Goal: Information Seeking & Learning: Learn about a topic

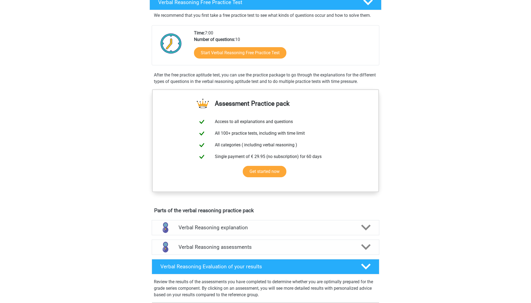
scroll to position [89, 0]
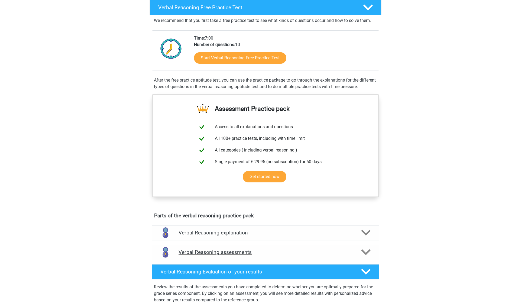
click at [256, 255] on h4 "Verbal Reasoning assessments" at bounding box center [266, 252] width 174 height 6
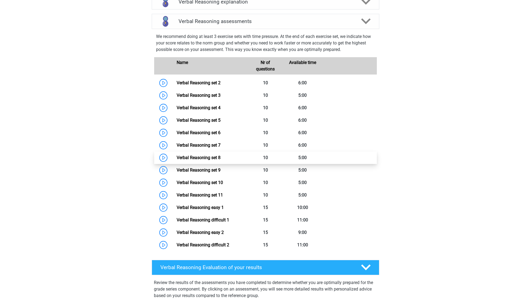
scroll to position [320, 0]
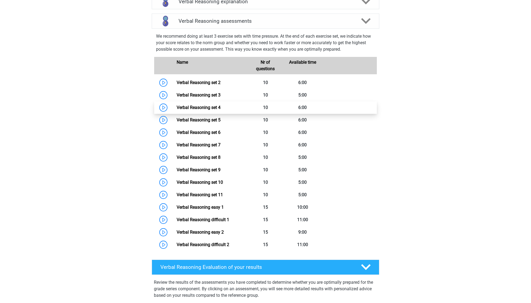
click at [196, 110] on link "Verbal Reasoning set 4" at bounding box center [199, 107] width 44 height 5
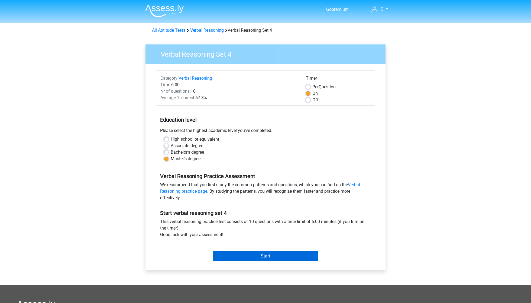
click at [234, 259] on input "Start" at bounding box center [265, 256] width 105 height 10
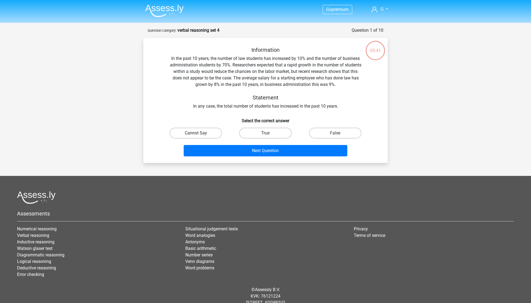
click at [211, 137] on label "Cannot Say" at bounding box center [196, 133] width 52 height 11
click at [199, 137] on input "Cannot Say" at bounding box center [198, 135] width 4 height 4
radio input "true"
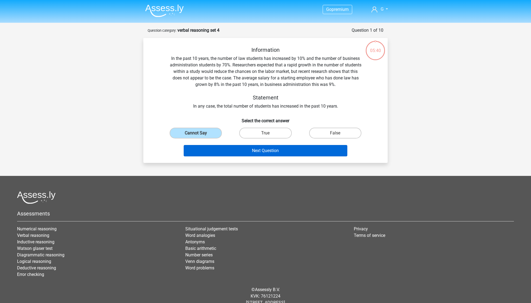
click at [231, 145] on button "Next Question" at bounding box center [266, 150] width 164 height 11
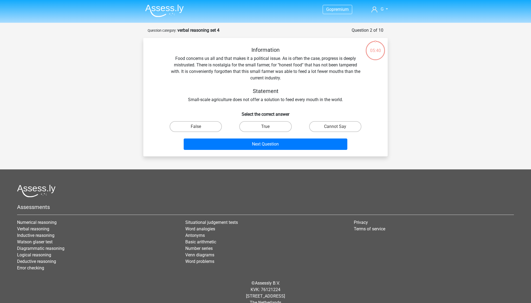
scroll to position [9, 0]
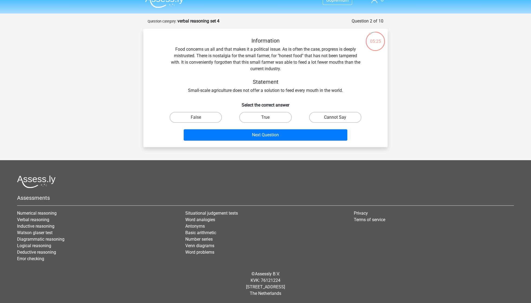
click at [323, 116] on label "Cannot Say" at bounding box center [335, 117] width 52 height 11
click at [335, 117] on input "Cannot Say" at bounding box center [337, 119] width 4 height 4
radio input "true"
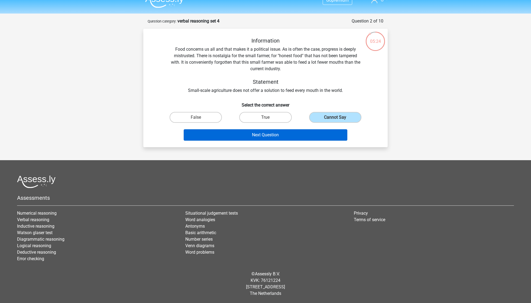
click at [290, 133] on button "Next Question" at bounding box center [266, 134] width 164 height 11
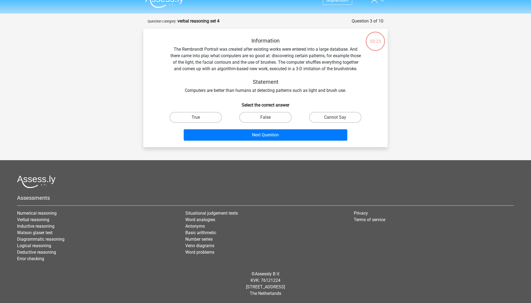
scroll to position [16, 0]
click at [327, 109] on div "Information The Rembrandt Portrait was created after existing works were entere…" at bounding box center [266, 89] width 240 height 105
click at [319, 113] on label "Cannot Say" at bounding box center [335, 117] width 52 height 11
click at [335, 117] on input "Cannot Say" at bounding box center [337, 119] width 4 height 4
radio input "true"
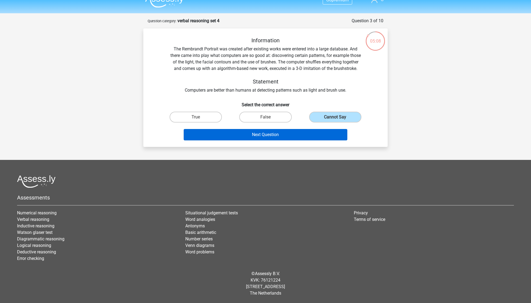
click at [264, 138] on button "Next Question" at bounding box center [266, 134] width 164 height 11
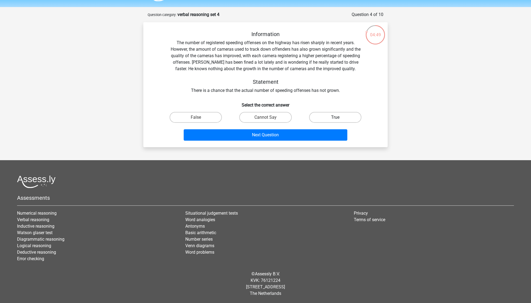
click at [317, 116] on label "True" at bounding box center [335, 117] width 52 height 11
click at [335, 117] on input "True" at bounding box center [337, 119] width 4 height 4
radio input "true"
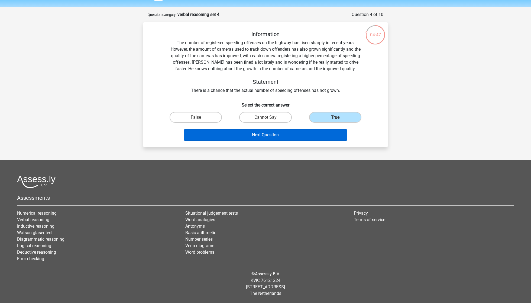
click at [272, 138] on button "Next Question" at bounding box center [266, 134] width 164 height 11
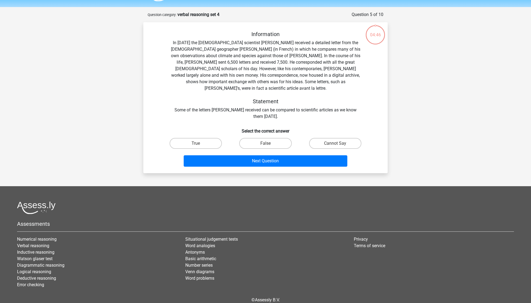
scroll to position [27, 0]
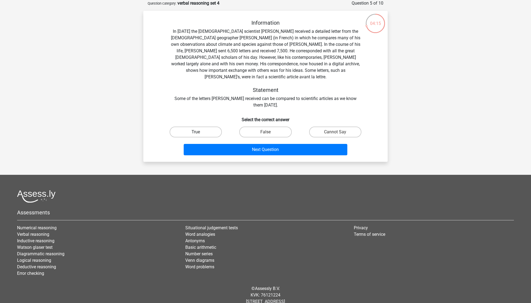
click at [199, 127] on label "True" at bounding box center [196, 132] width 52 height 11
click at [199, 132] on input "True" at bounding box center [198, 134] width 4 height 4
radio input "true"
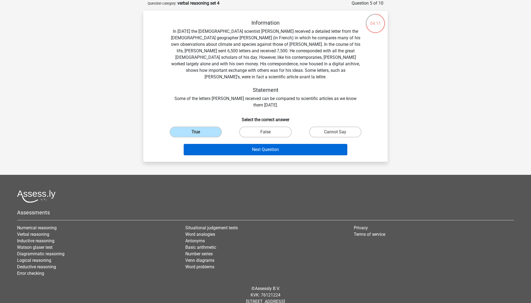
click at [267, 144] on button "Next Question" at bounding box center [266, 149] width 164 height 11
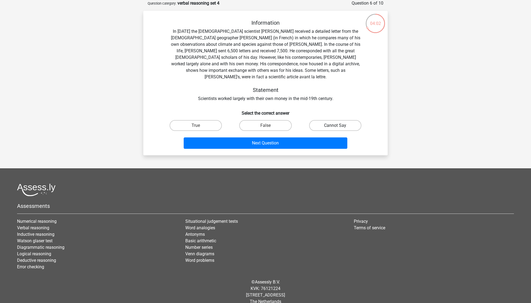
click at [342, 120] on label "Cannot Say" at bounding box center [335, 125] width 52 height 11
click at [339, 125] on input "Cannot Say" at bounding box center [337, 127] width 4 height 4
radio input "true"
click at [200, 123] on label "True" at bounding box center [196, 125] width 52 height 11
click at [199, 125] on input "True" at bounding box center [198, 127] width 4 height 4
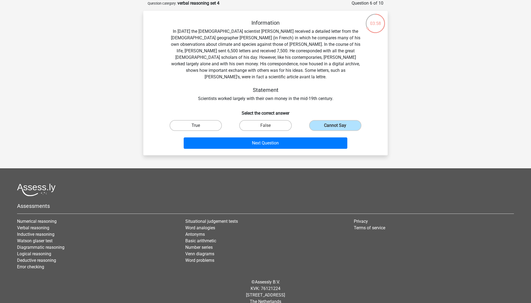
radio input "true"
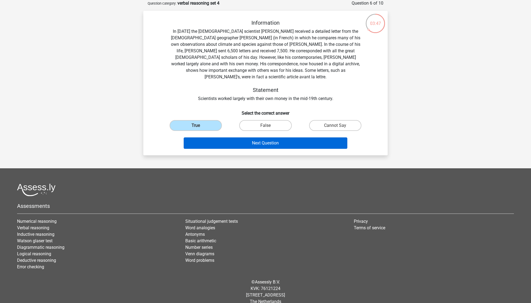
click at [237, 137] on button "Next Question" at bounding box center [266, 142] width 164 height 11
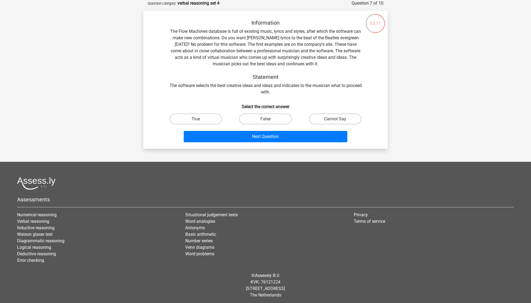
click at [337, 119] on input "Cannot Say" at bounding box center [337, 121] width 4 height 4
radio input "true"
click at [262, 122] on label "False" at bounding box center [265, 119] width 52 height 11
click at [266, 122] on input "False" at bounding box center [268, 121] width 4 height 4
radio input "true"
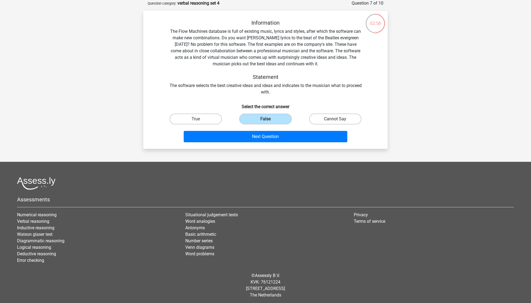
click at [331, 122] on label "Cannot Say" at bounding box center [335, 119] width 52 height 11
click at [335, 122] on input "Cannot Say" at bounding box center [337, 121] width 4 height 4
radio input "true"
click at [269, 122] on label "False" at bounding box center [265, 119] width 52 height 11
click at [269, 122] on input "False" at bounding box center [268, 121] width 4 height 4
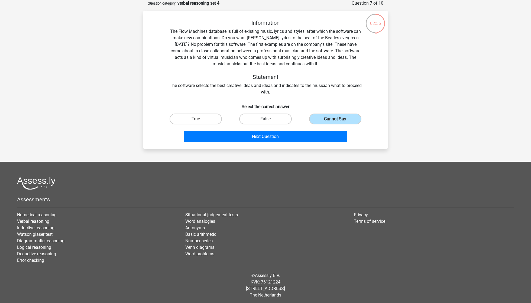
radio input "true"
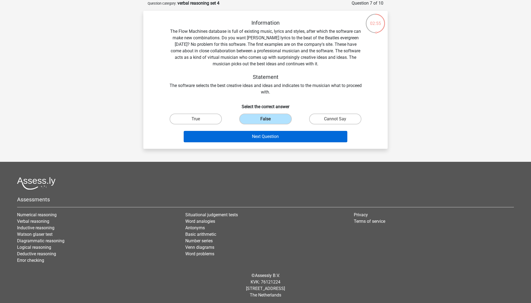
click at [269, 136] on button "Next Question" at bounding box center [266, 136] width 164 height 11
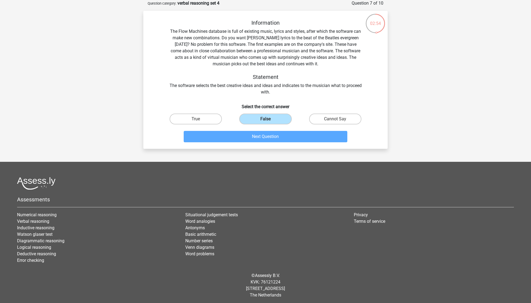
scroll to position [9, 0]
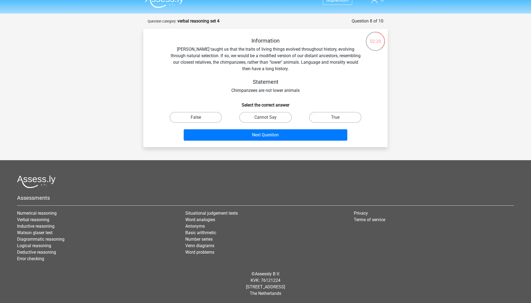
click at [337, 119] on input "True" at bounding box center [337, 119] width 4 height 4
radio input "true"
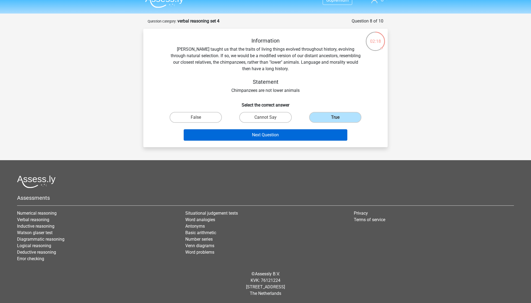
click at [294, 137] on button "Next Question" at bounding box center [266, 134] width 164 height 11
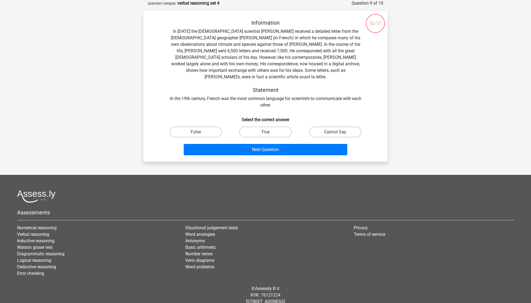
scroll to position [0, 0]
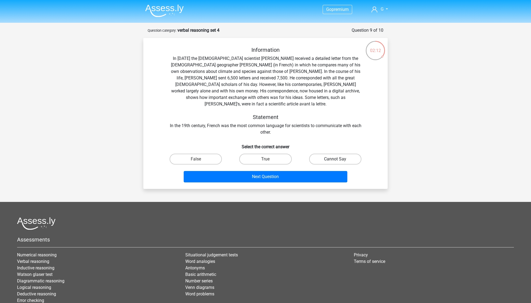
click at [334, 158] on label "Cannot Say" at bounding box center [335, 159] width 52 height 11
click at [335, 159] on input "Cannot Say" at bounding box center [337, 161] width 4 height 4
radio input "true"
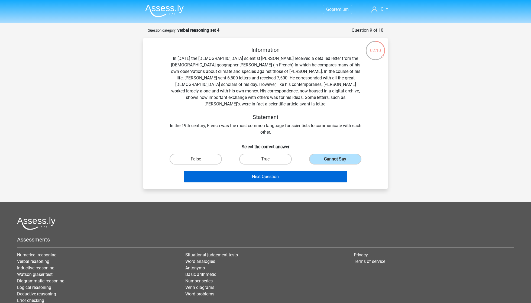
click at [256, 171] on button "Next Question" at bounding box center [266, 176] width 164 height 11
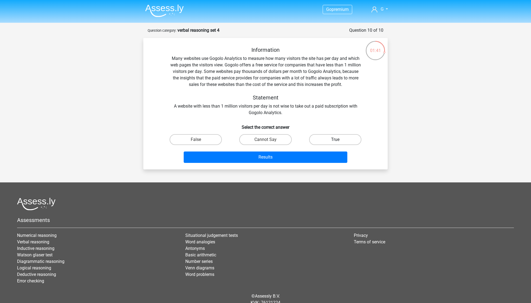
click at [315, 139] on label "True" at bounding box center [335, 139] width 52 height 11
click at [335, 140] on input "True" at bounding box center [337, 142] width 4 height 4
radio input "true"
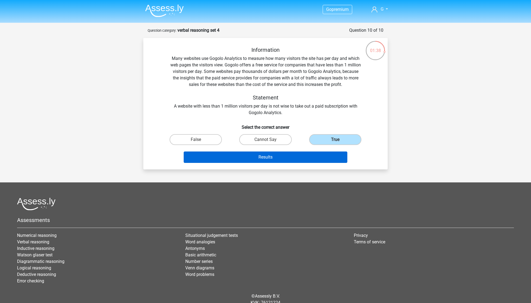
click at [253, 157] on button "Results" at bounding box center [266, 156] width 164 height 11
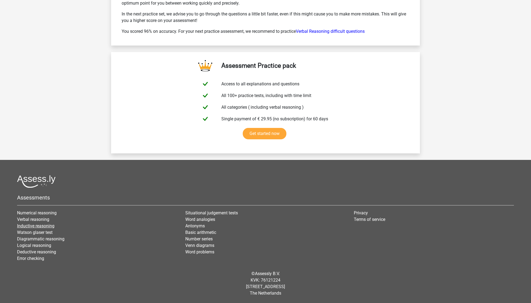
scroll to position [871, 0]
click at [36, 220] on link "Verbal reasoning" at bounding box center [33, 219] width 32 height 5
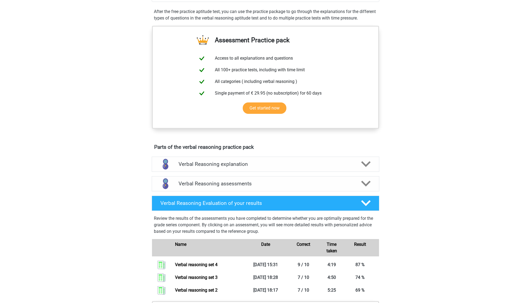
scroll to position [157, 0]
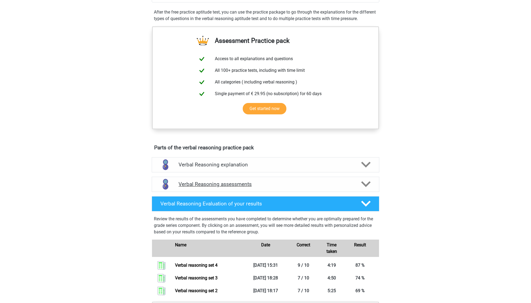
click at [239, 187] on h4 "Verbal Reasoning assessments" at bounding box center [266, 184] width 174 height 6
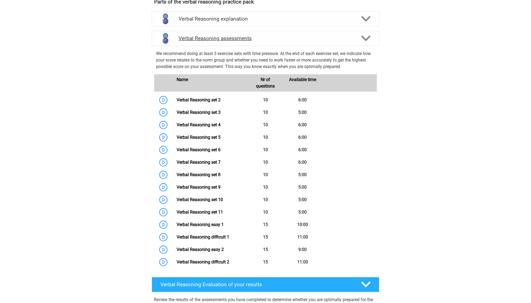
scroll to position [305, 0]
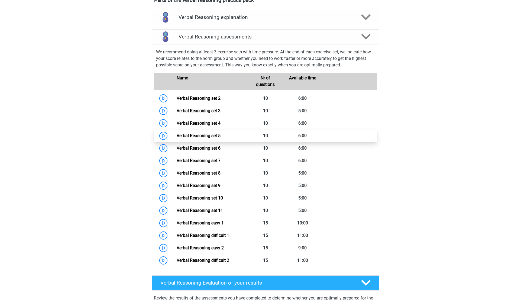
click at [218, 138] on link "Verbal Reasoning set 5" at bounding box center [199, 135] width 44 height 5
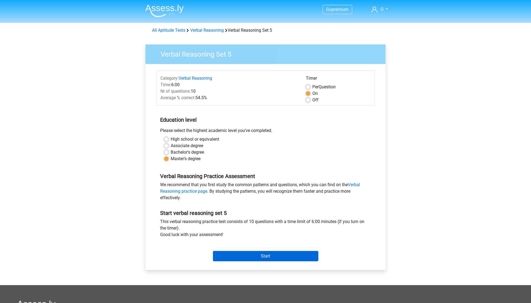
click at [258, 258] on input "Start" at bounding box center [265, 256] width 105 height 10
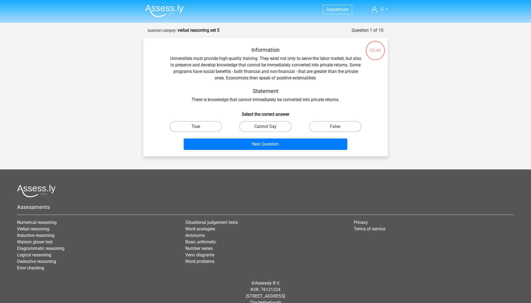
click at [211, 123] on label "True" at bounding box center [196, 126] width 52 height 11
click at [199, 127] on input "True" at bounding box center [198, 129] width 4 height 4
radio input "true"
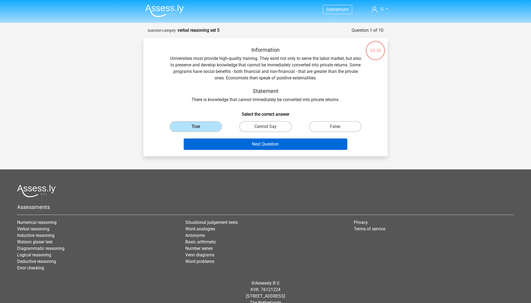
click at [259, 146] on button "Next Question" at bounding box center [266, 143] width 164 height 11
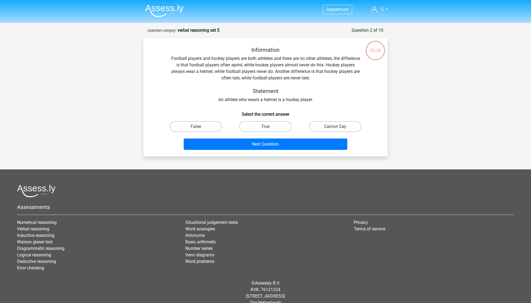
scroll to position [9, 0]
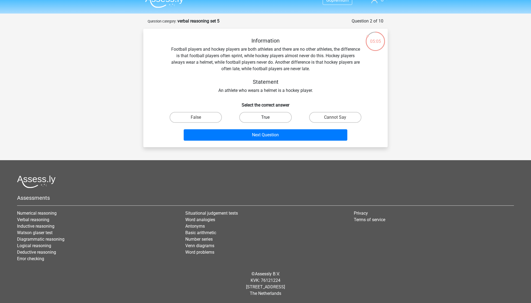
click at [253, 119] on label "True" at bounding box center [265, 117] width 52 height 11
click at [266, 119] on input "True" at bounding box center [268, 119] width 4 height 4
radio input "true"
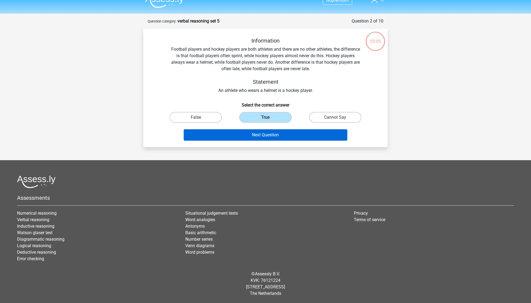
click at [249, 135] on button "Next Question" at bounding box center [266, 134] width 164 height 11
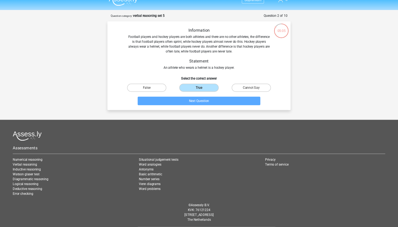
scroll to position [27, 0]
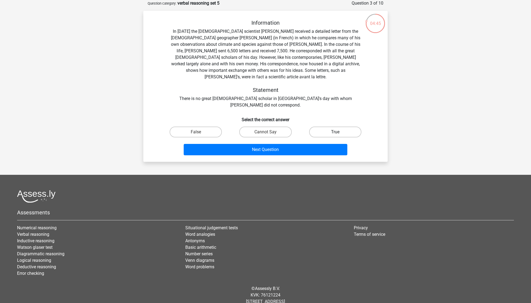
click at [320, 127] on label "True" at bounding box center [335, 132] width 52 height 11
click at [335, 132] on input "True" at bounding box center [337, 134] width 4 height 4
radio input "true"
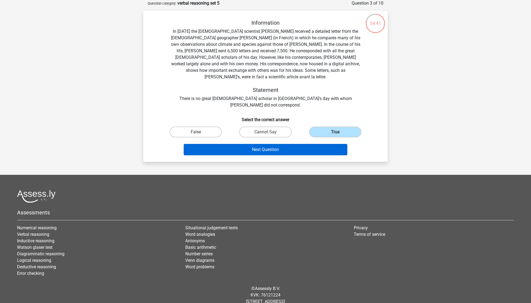
click at [236, 144] on button "Next Question" at bounding box center [266, 149] width 164 height 11
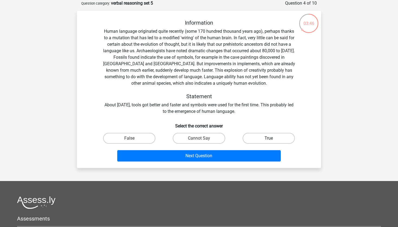
click at [267, 138] on label "True" at bounding box center [269, 138] width 52 height 11
click at [269, 138] on input "True" at bounding box center [271, 140] width 4 height 4
radio input "true"
click at [134, 130] on div "Information Human language originated quite recently (some 170 hundred thousand…" at bounding box center [199, 92] width 240 height 144
click at [134, 134] on label "False" at bounding box center [129, 138] width 52 height 11
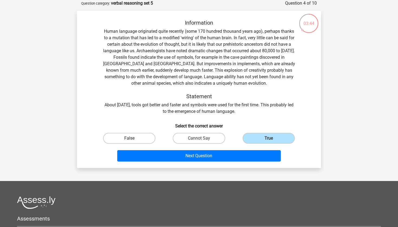
click at [133, 138] on input "False" at bounding box center [132, 140] width 4 height 4
radio input "true"
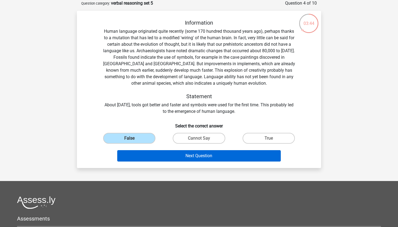
click at [160, 151] on button "Next Question" at bounding box center [199, 155] width 164 height 11
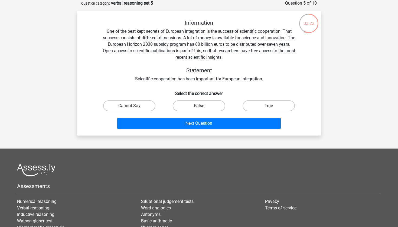
click at [251, 106] on label "True" at bounding box center [269, 106] width 52 height 11
click at [269, 106] on input "True" at bounding box center [271, 108] width 4 height 4
radio input "true"
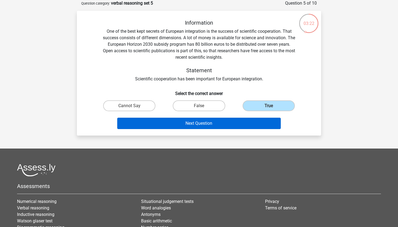
click at [227, 129] on button "Next Question" at bounding box center [199, 123] width 164 height 11
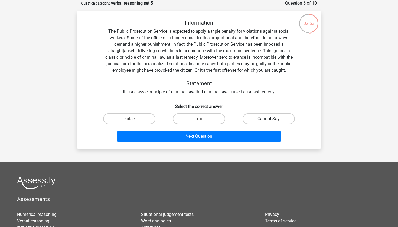
click at [262, 120] on label "Cannot Say" at bounding box center [269, 119] width 52 height 11
click at [269, 120] on input "Cannot Say" at bounding box center [271, 121] width 4 height 4
radio input "true"
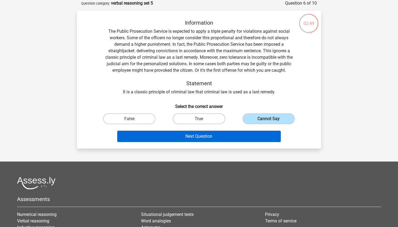
click at [199, 139] on button "Next Question" at bounding box center [199, 136] width 164 height 11
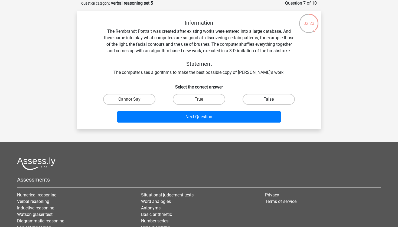
click at [265, 104] on label "False" at bounding box center [269, 99] width 52 height 11
click at [269, 103] on input "False" at bounding box center [271, 101] width 4 height 4
radio input "true"
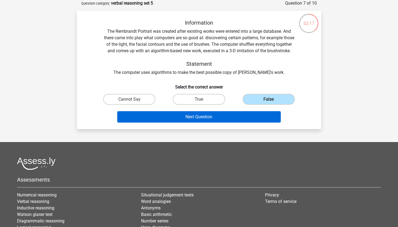
click at [198, 123] on button "Next Question" at bounding box center [199, 116] width 164 height 11
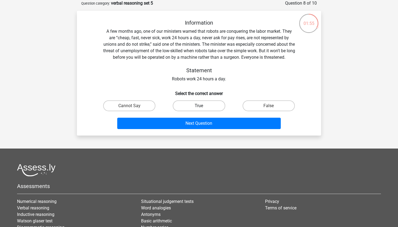
click at [203, 106] on label "True" at bounding box center [199, 106] width 52 height 11
click at [203, 106] on input "True" at bounding box center [201, 108] width 4 height 4
radio input "true"
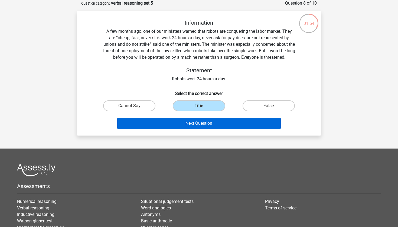
click at [196, 124] on button "Next Question" at bounding box center [199, 123] width 164 height 11
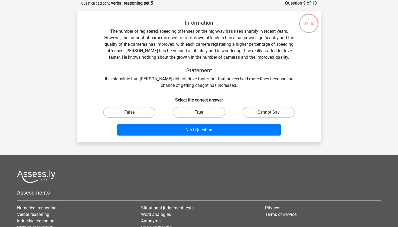
click at [188, 110] on label "True" at bounding box center [199, 112] width 52 height 11
click at [199, 112] on input "True" at bounding box center [201, 114] width 4 height 4
radio input "true"
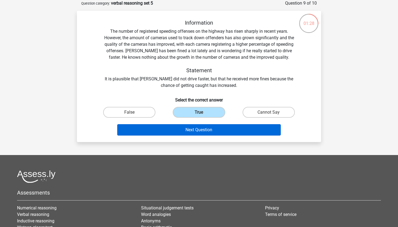
click at [218, 130] on button "Next Question" at bounding box center [199, 129] width 164 height 11
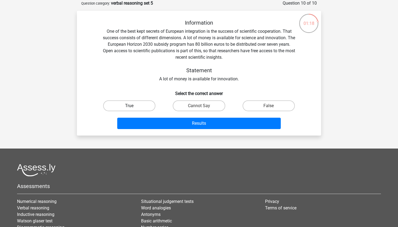
click at [141, 108] on label "True" at bounding box center [129, 106] width 52 height 11
click at [133, 108] on input "True" at bounding box center [132, 108] width 4 height 4
radio input "true"
click at [184, 133] on div "Information One of the best kept secrets of European integration is the success…" at bounding box center [199, 73] width 244 height 125
click at [182, 116] on div "Results" at bounding box center [199, 123] width 227 height 18
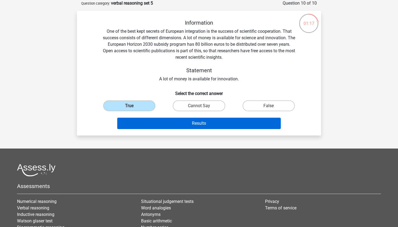
click at [175, 122] on button "Results" at bounding box center [199, 123] width 164 height 11
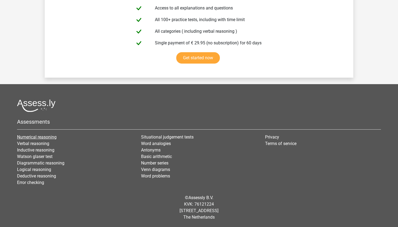
scroll to position [943, 0]
click at [39, 138] on link "Numerical reasoning" at bounding box center [37, 137] width 40 height 5
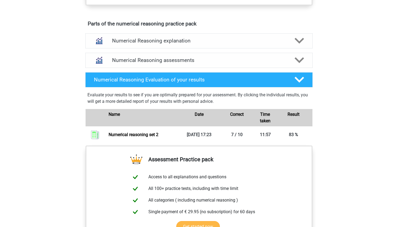
scroll to position [292, 0]
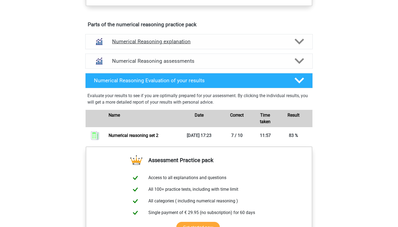
click at [206, 45] on h4 "Numerical Reasoning explanation" at bounding box center [199, 41] width 174 height 6
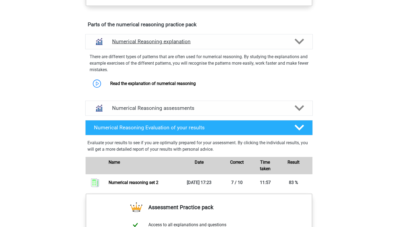
click at [206, 45] on h4 "Numerical Reasoning explanation" at bounding box center [199, 41] width 174 height 6
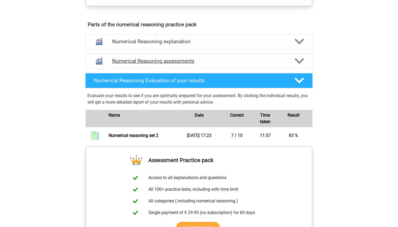
click at [206, 69] on div "Numerical Reasoning assessments" at bounding box center [199, 61] width 228 height 15
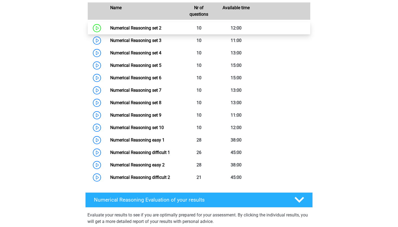
scroll to position [388, 0]
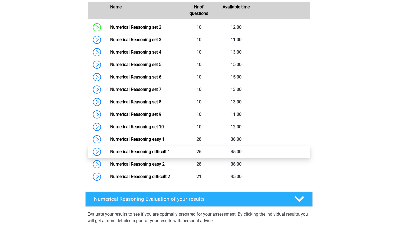
click at [147, 154] on link "Numerical Reasoning difficult 1" at bounding box center [140, 151] width 60 height 5
click at [135, 154] on link "Numerical Reasoning difficult 1" at bounding box center [140, 151] width 60 height 5
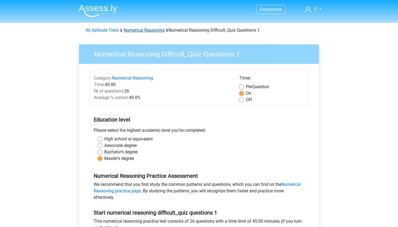
click at [146, 30] on link "Numerical Reasoning" at bounding box center [144, 30] width 41 height 5
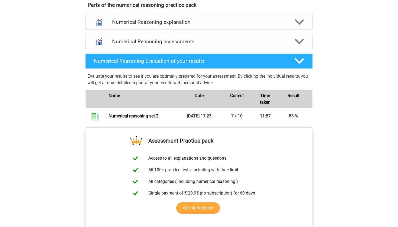
scroll to position [313, 0]
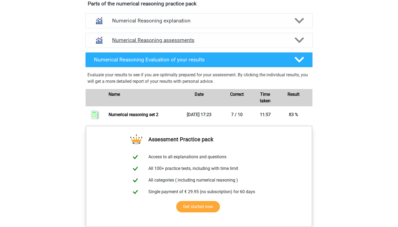
click at [227, 48] on div "Numerical Reasoning assessments" at bounding box center [199, 40] width 228 height 15
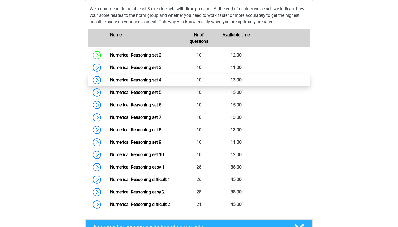
scroll to position [360, 0]
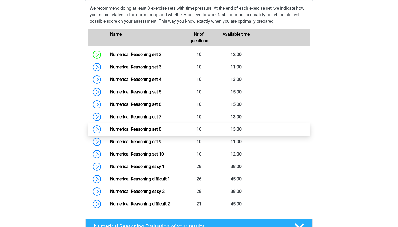
click at [161, 132] on link "Numerical Reasoning set 8" at bounding box center [135, 129] width 51 height 5
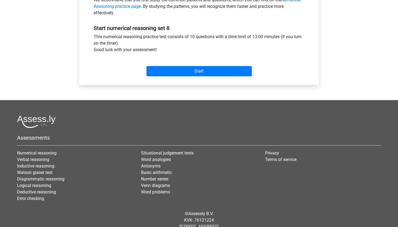
scroll to position [198, 0]
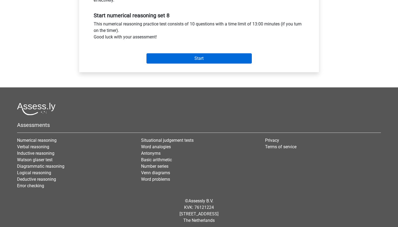
click at [219, 58] on input "Start" at bounding box center [199, 58] width 105 height 10
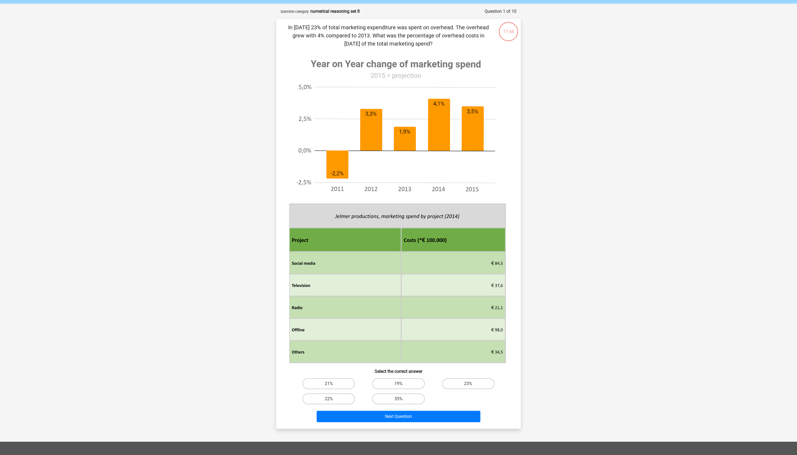
scroll to position [24, 0]
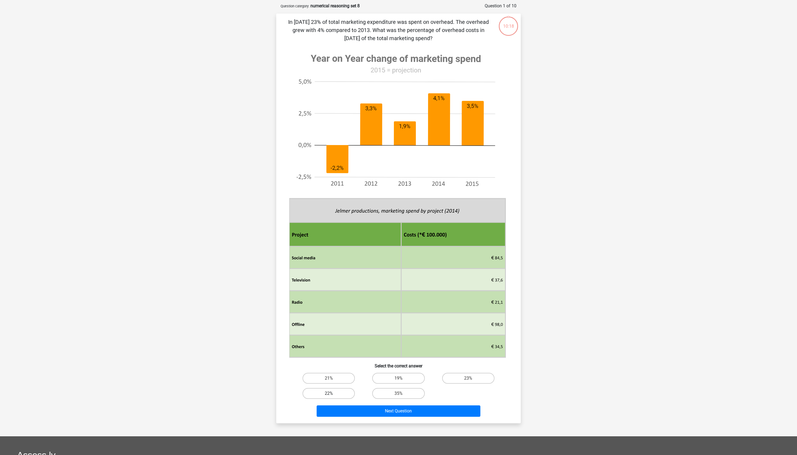
click at [340, 227] on label "22%" at bounding box center [328, 393] width 52 height 11
click at [332, 227] on input "22%" at bounding box center [331, 395] width 4 height 4
radio input "true"
click at [392, 227] on button "Next Question" at bounding box center [398, 410] width 164 height 11
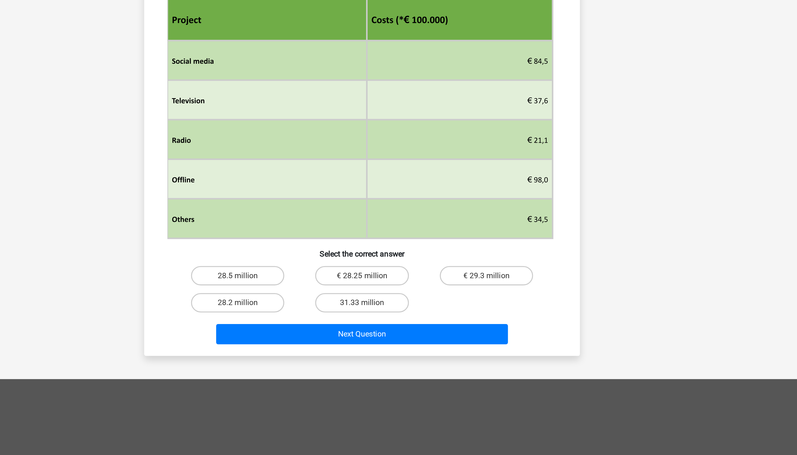
scroll to position [40, 0]
click at [302, 227] on label "28.2 million" at bounding box center [328, 369] width 52 height 11
click at [329, 227] on input "28.2 million" at bounding box center [331, 371] width 4 height 4
radio input "true"
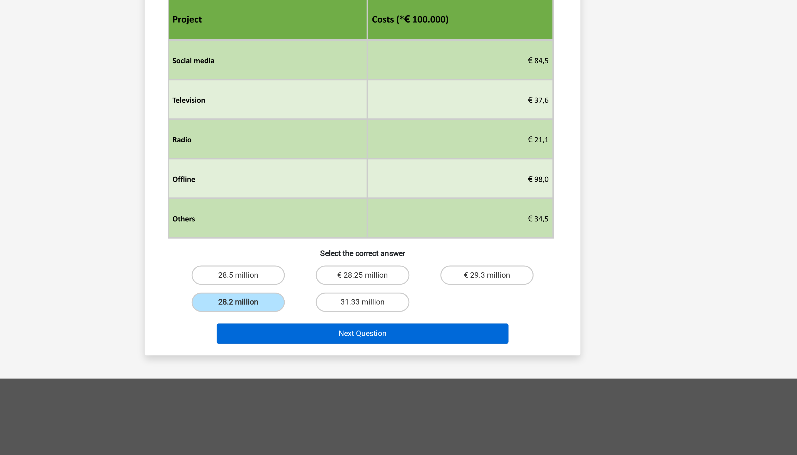
click at [316, 227] on button "Next Question" at bounding box center [398, 386] width 164 height 11
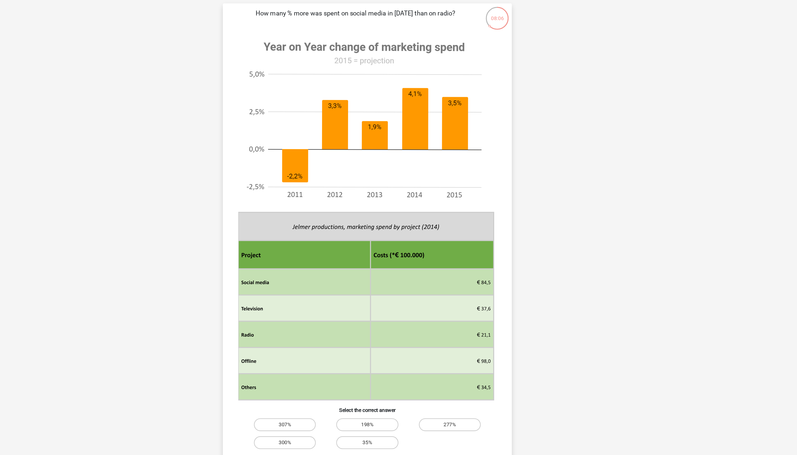
scroll to position [75, 0]
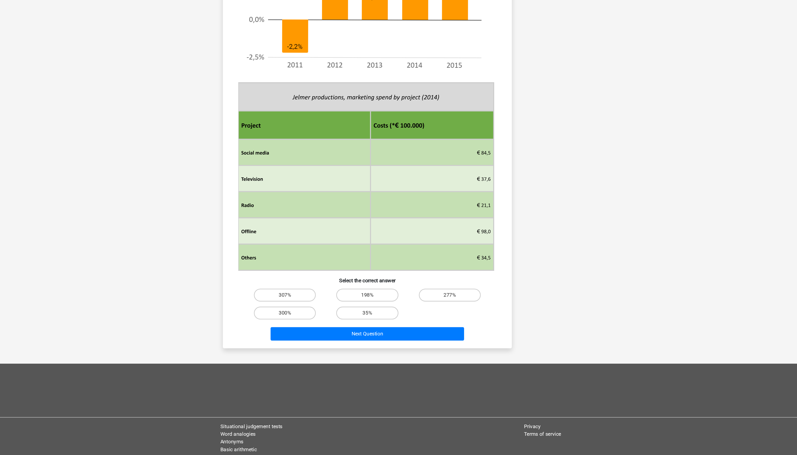
click at [294, 227] on div "307%" at bounding box center [329, 319] width 70 height 15
click at [302, 227] on label "300%" at bounding box center [328, 334] width 52 height 11
click at [329, 227] on input "300%" at bounding box center [331, 337] width 4 height 4
radio input "true"
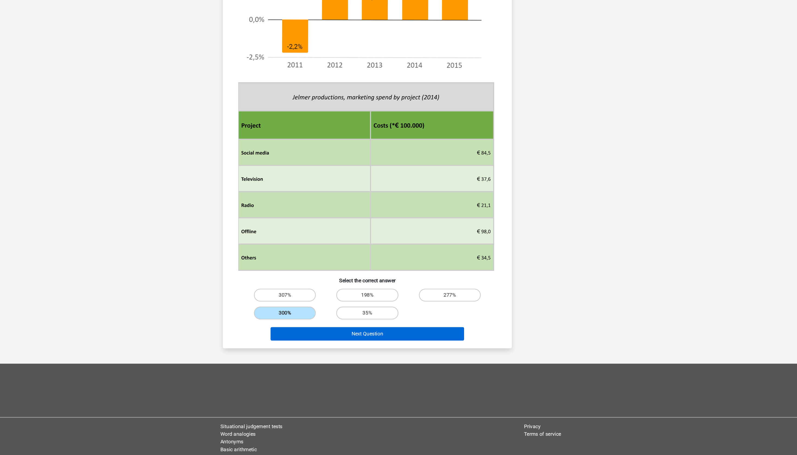
click at [316, 227] on button "Next Question" at bounding box center [398, 352] width 164 height 11
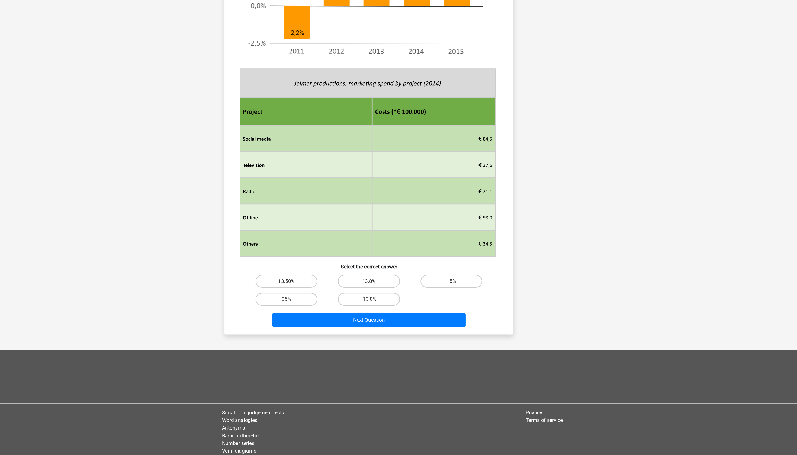
scroll to position [88, 0]
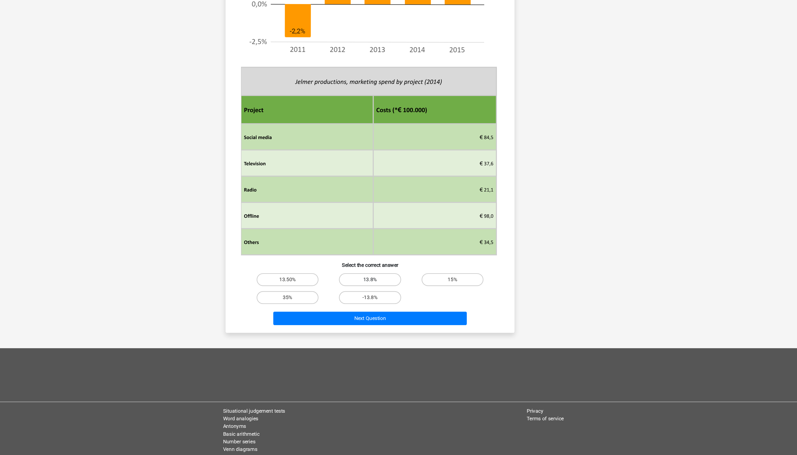
click at [372, 227] on label "13.8%" at bounding box center [398, 306] width 52 height 11
click at [398, 227] on input "13.8%" at bounding box center [400, 308] width 4 height 4
radio input "true"
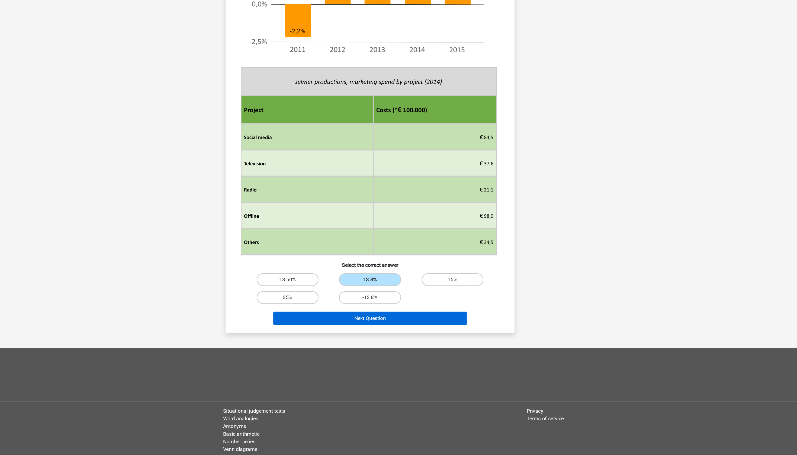
click at [316, 227] on button "Next Question" at bounding box center [398, 339] width 164 height 11
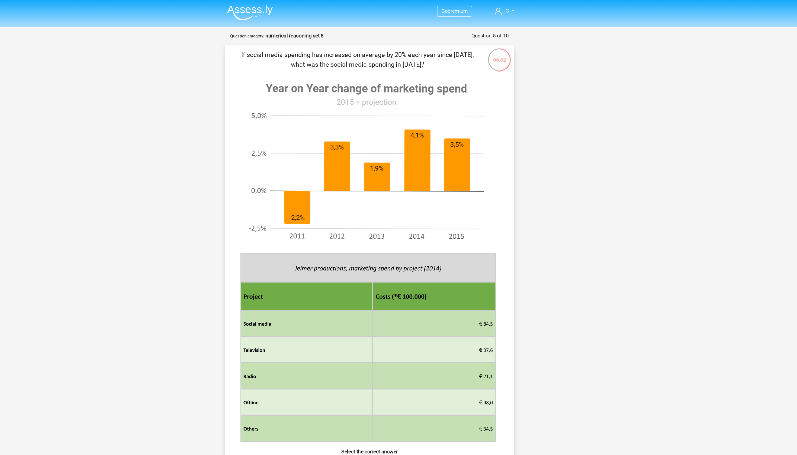
scroll to position [0, 0]
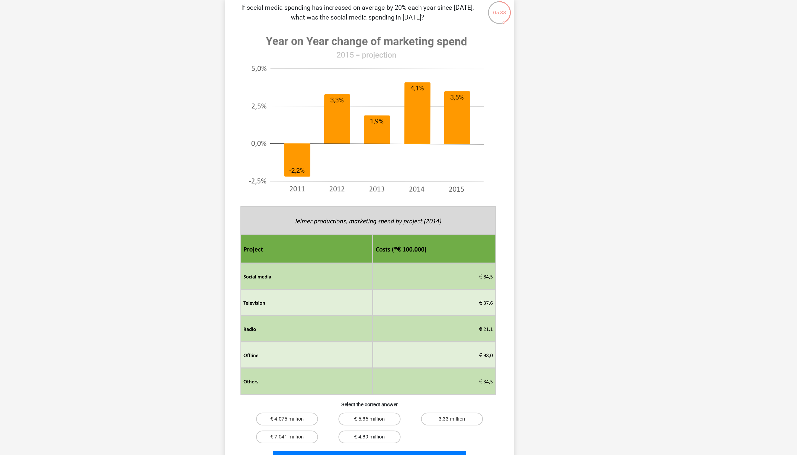
click at [372, 227] on label "€ 4.89 million" at bounding box center [398, 409] width 52 height 11
click at [398, 227] on input "€ 4.89 million" at bounding box center [400, 411] width 4 height 4
radio input "true"
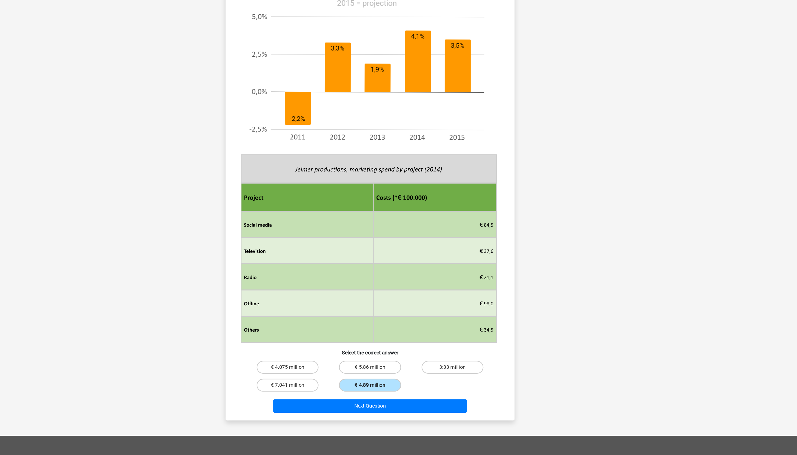
scroll to position [15, 0]
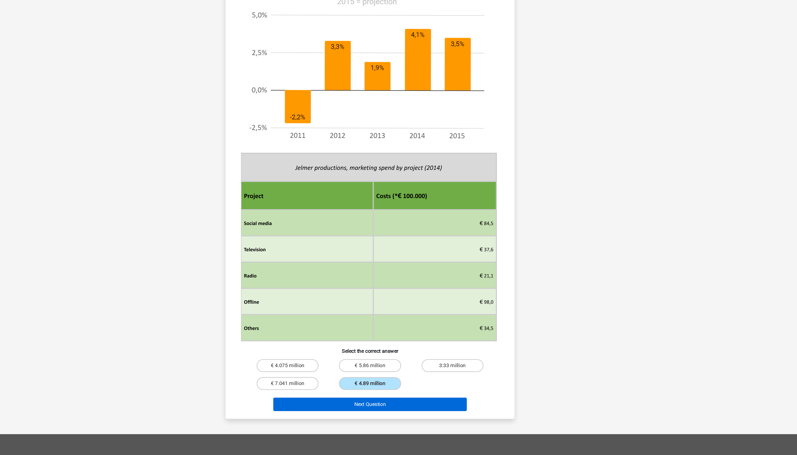
click at [316, 227] on button "Next Question" at bounding box center [398, 411] width 164 height 11
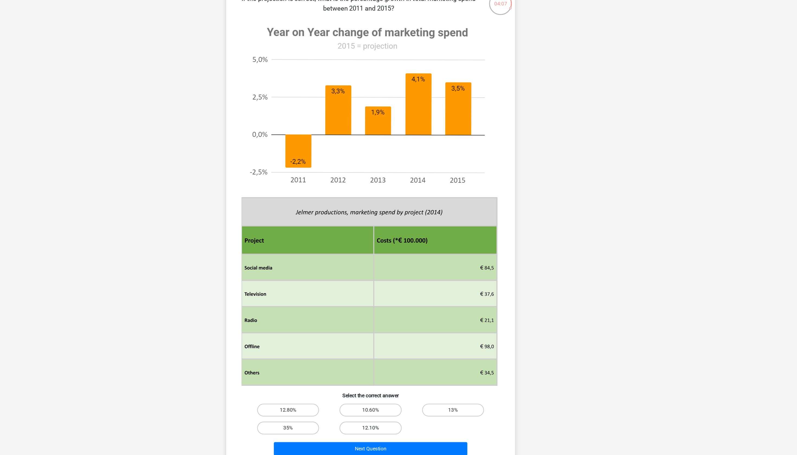
click at [372, 227] on label "12.10%" at bounding box center [398, 394] width 52 height 11
click at [398, 227] on input "12.10%" at bounding box center [400, 396] width 4 height 4
radio input "true"
click at [316, 227] on button "Next Question" at bounding box center [398, 411] width 164 height 11
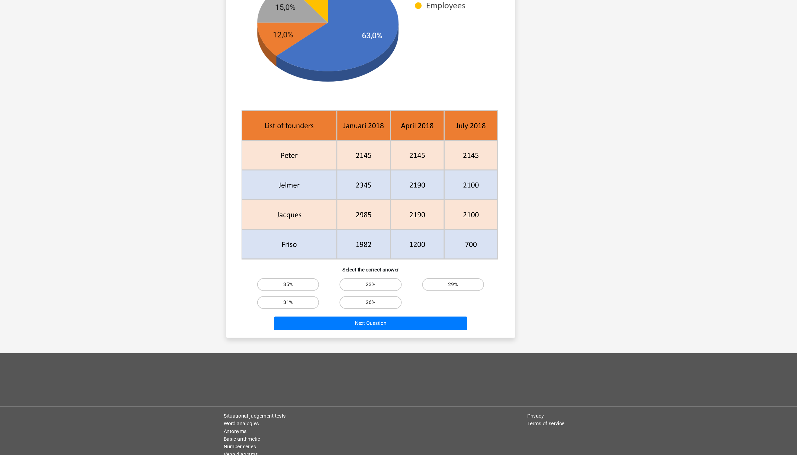
scroll to position [54, 0]
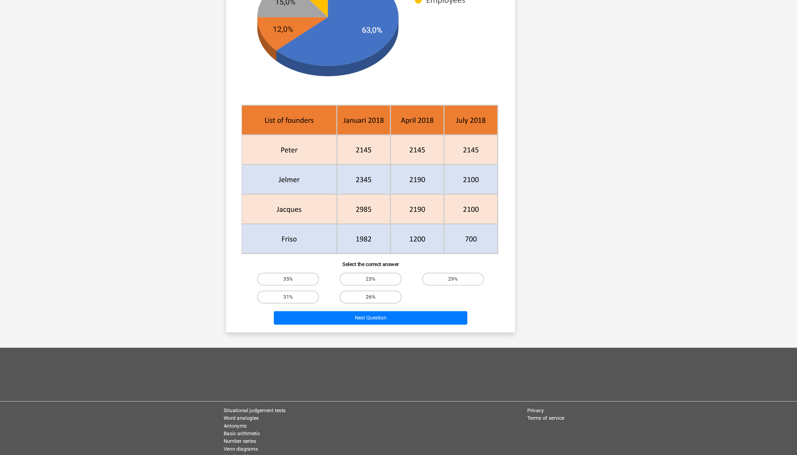
click at [372, 227] on label "26%" at bounding box center [398, 321] width 52 height 11
click at [398, 227] on input "26%" at bounding box center [400, 323] width 4 height 4
radio input "true"
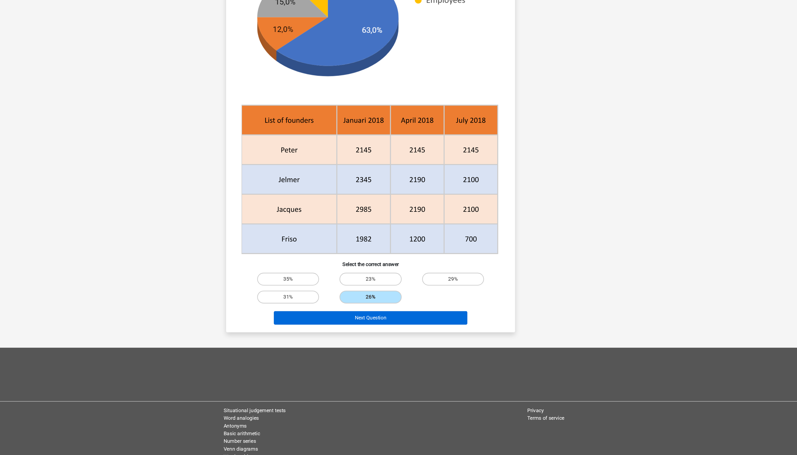
click at [316, 227] on button "Next Question" at bounding box center [398, 338] width 164 height 11
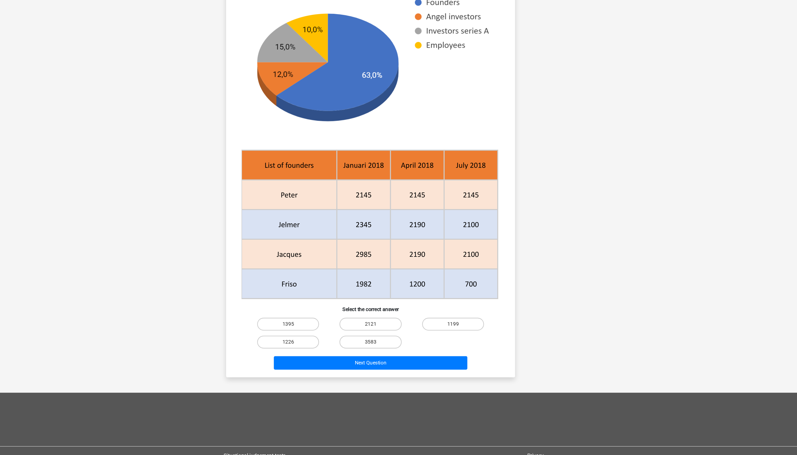
scroll to position [41, 0]
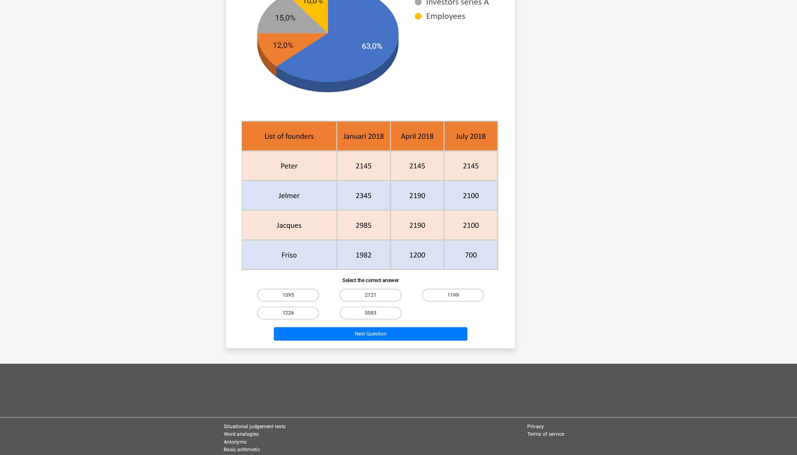
click at [302, 227] on label "1226" at bounding box center [328, 333] width 52 height 11
click at [329, 227] on input "1226" at bounding box center [331, 336] width 4 height 4
radio input "true"
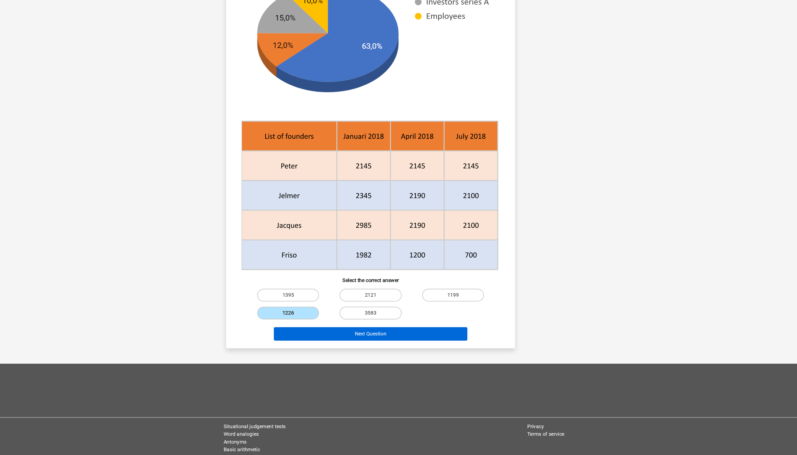
click at [316, 227] on button "Next Question" at bounding box center [398, 351] width 164 height 11
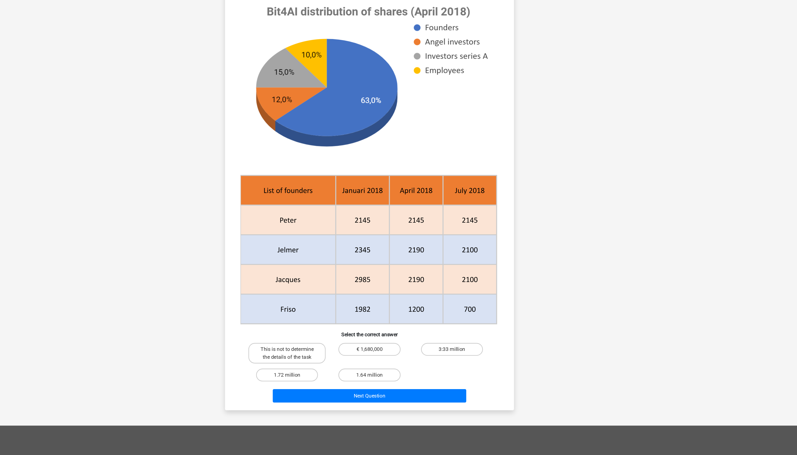
scroll to position [18, 0]
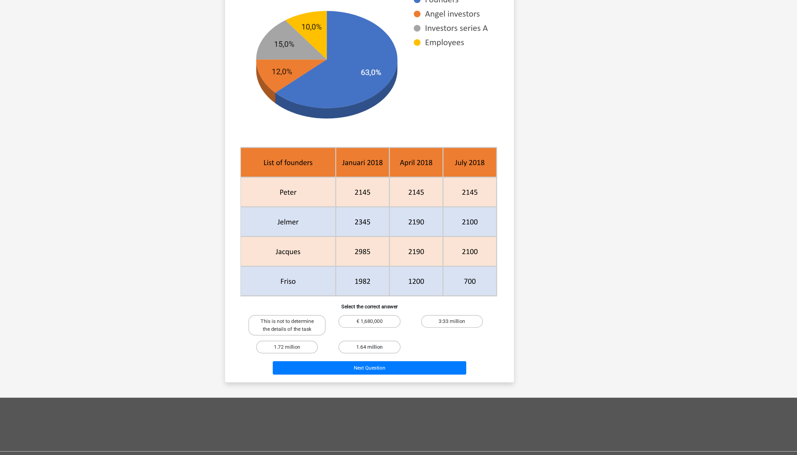
click at [372, 227] on label "1.64 million" at bounding box center [398, 363] width 52 height 11
click at [398, 227] on input "1.64 million" at bounding box center [400, 365] width 4 height 4
radio input "true"
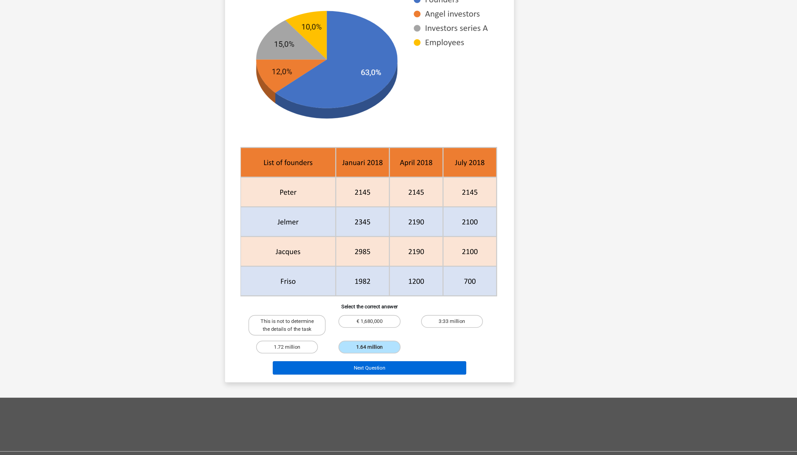
click at [316, 227] on button "Next Question" at bounding box center [398, 380] width 164 height 11
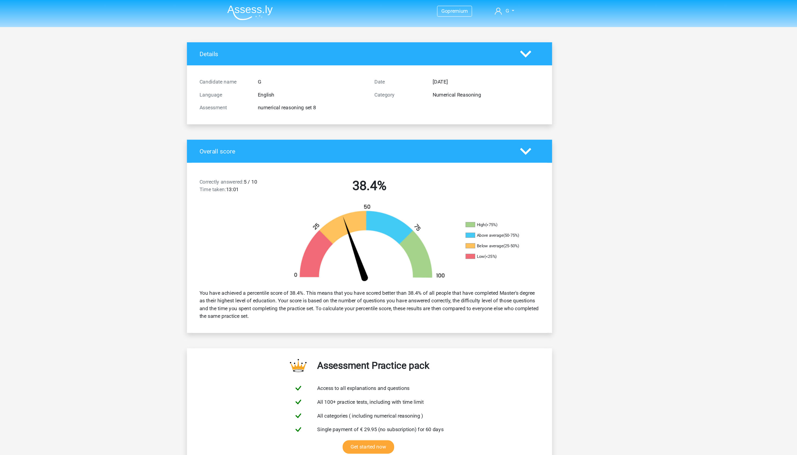
click at [278, 7] on img at bounding box center [297, 10] width 38 height 13
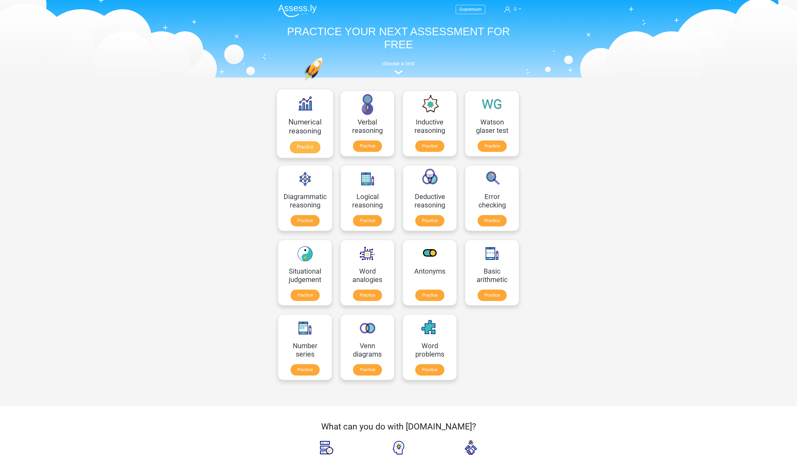
click at [305, 143] on link "Practice" at bounding box center [305, 147] width 30 height 12
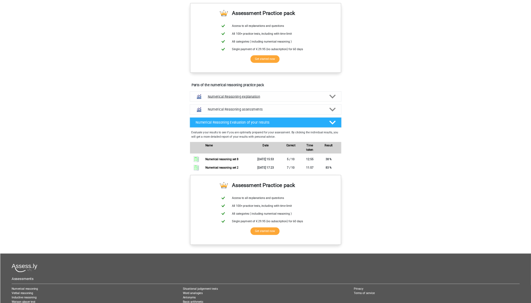
scroll to position [190, 0]
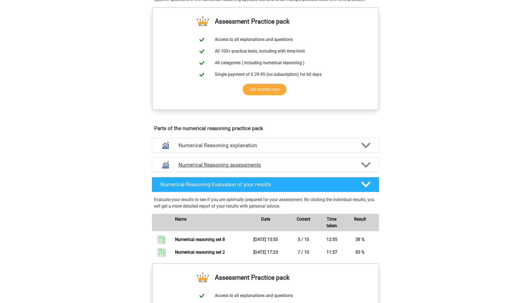
click at [261, 168] on h4 "Numerical Reasoning assessments" at bounding box center [266, 165] width 174 height 6
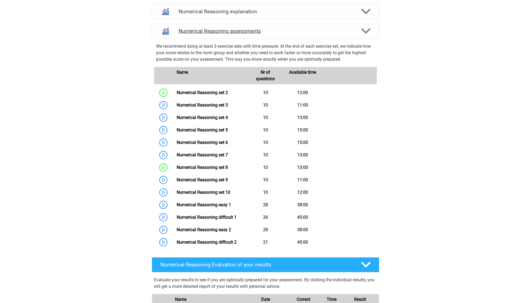
scroll to position [324, 0]
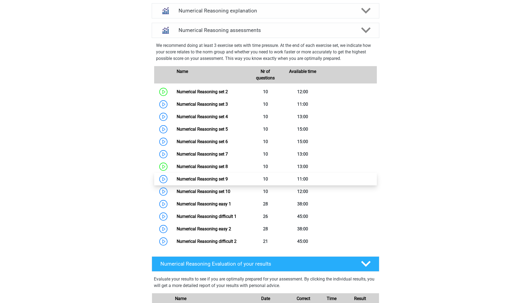
click at [228, 182] on link "Numerical Reasoning set 9" at bounding box center [202, 178] width 51 height 5
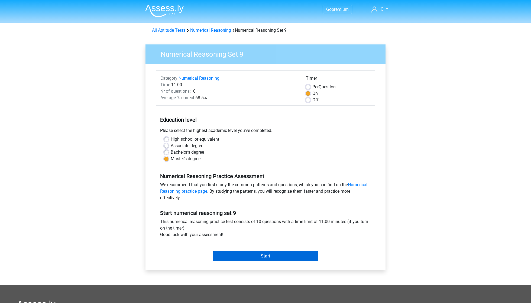
click at [249, 256] on input "Start" at bounding box center [265, 256] width 105 height 10
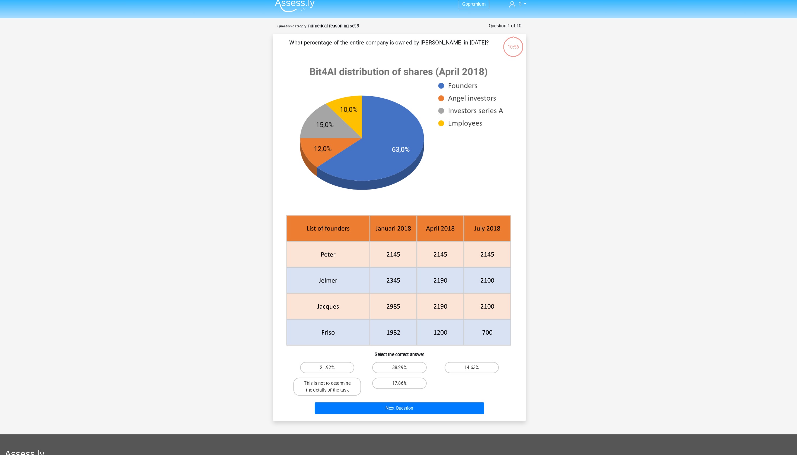
scroll to position [2, 0]
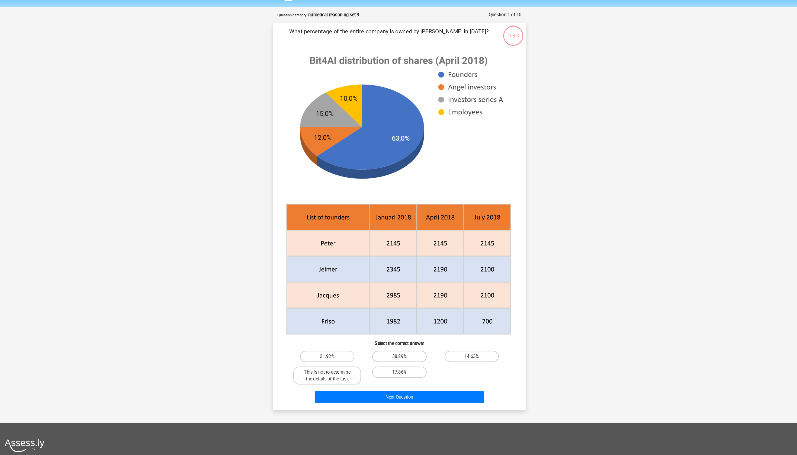
click at [376, 303] on div "17.86%" at bounding box center [398, 376] width 65 height 17
click at [376, 303] on label "17.86%" at bounding box center [398, 373] width 52 height 11
click at [398, 303] on input "17.86%" at bounding box center [400, 375] width 4 height 4
radio input "true"
click at [377, 303] on button "Next Question" at bounding box center [398, 397] width 164 height 11
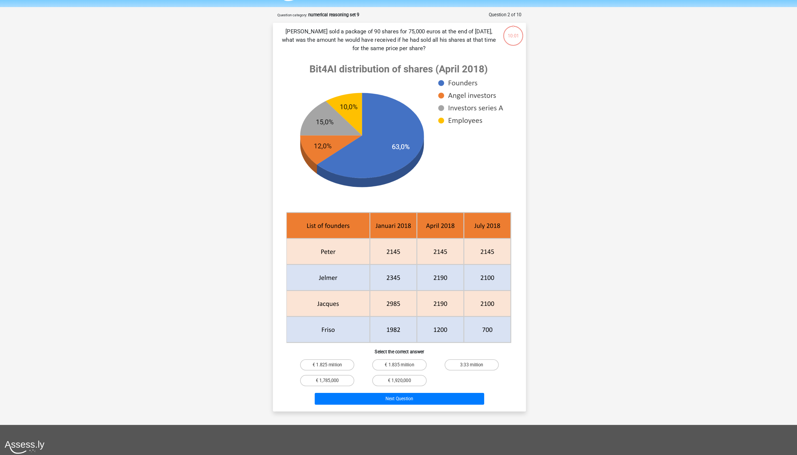
scroll to position [13, 0]
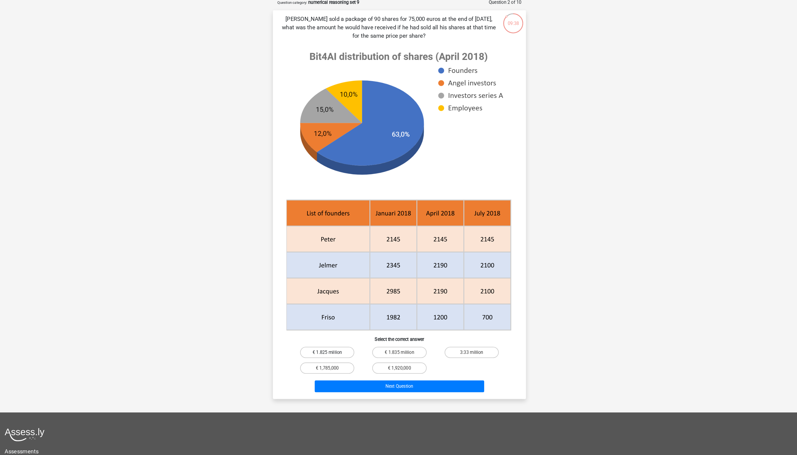
click at [319, 303] on label "€ 1.825 million" at bounding box center [328, 355] width 52 height 11
click at [329, 303] on input "€ 1.825 million" at bounding box center [331, 358] width 4 height 4
radio input "true"
click at [369, 303] on button "Next Question" at bounding box center [398, 388] width 164 height 11
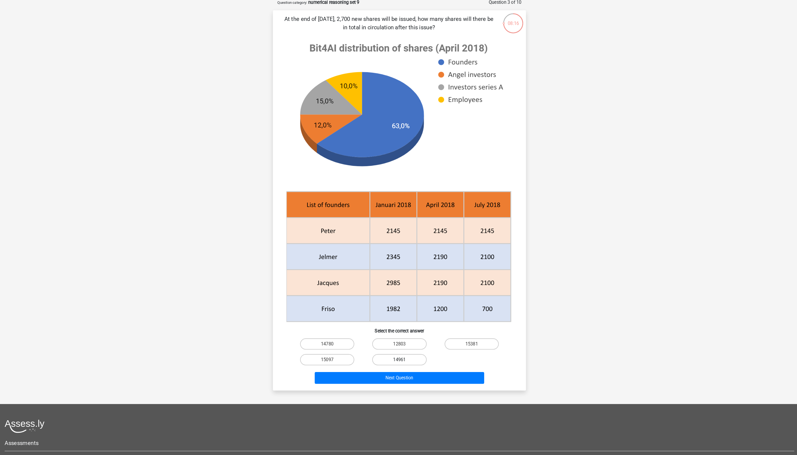
click at [396, 303] on label "14961" at bounding box center [398, 362] width 52 height 11
click at [398, 303] on input "14961" at bounding box center [400, 365] width 4 height 4
radio input "true"
click at [390, 303] on button "Next Question" at bounding box center [398, 379] width 164 height 11
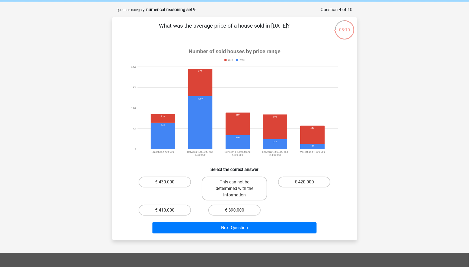
scroll to position [24, 0]
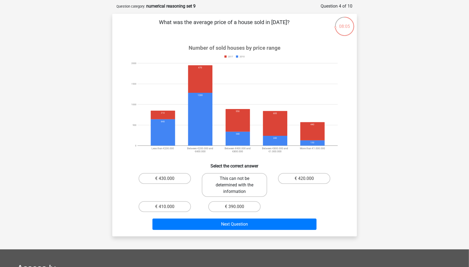
click at [239, 183] on label "This can not be determined with the information" at bounding box center [234, 185] width 65 height 24
click at [238, 182] on input "This can not be determined with the information" at bounding box center [236, 181] width 4 height 4
radio input "true"
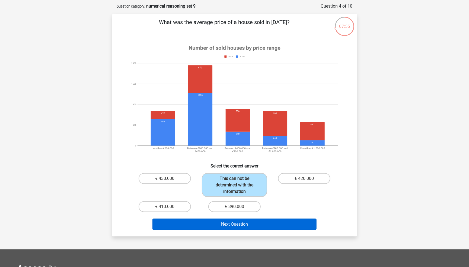
click at [245, 222] on button "Next Question" at bounding box center [234, 224] width 164 height 11
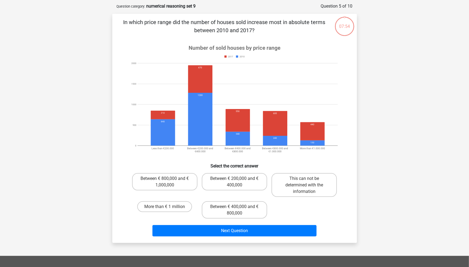
scroll to position [27, 0]
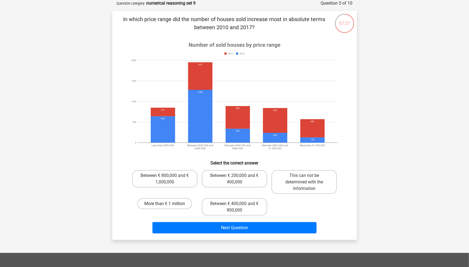
click at [173, 205] on label "More than € 1 million" at bounding box center [164, 204] width 55 height 11
click at [168, 205] on input "More than € 1 million" at bounding box center [166, 206] width 4 height 4
radio input "true"
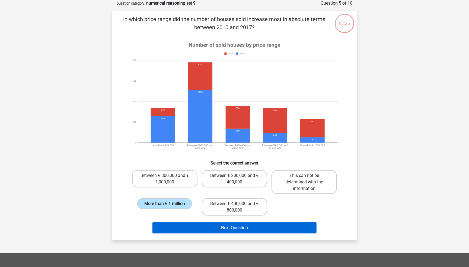
click at [196, 224] on button "Next Question" at bounding box center [234, 227] width 164 height 11
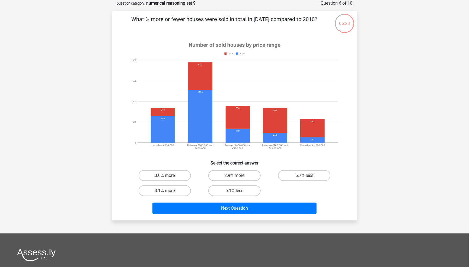
click at [244, 192] on label "6.1% less" at bounding box center [234, 191] width 52 height 11
click at [238, 192] on input "6.1% less" at bounding box center [236, 193] width 4 height 4
radio input "true"
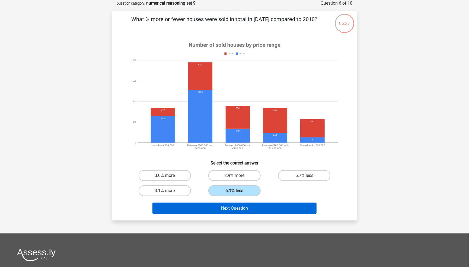
click at [244, 208] on button "Next Question" at bounding box center [234, 208] width 164 height 11
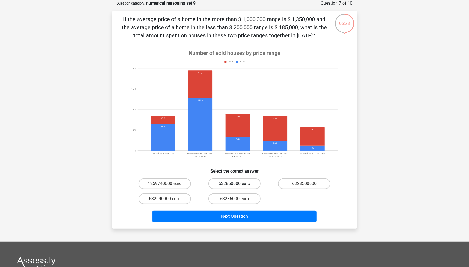
click at [241, 187] on label "632850000 euro" at bounding box center [234, 184] width 52 height 11
click at [238, 187] on input "632850000 euro" at bounding box center [236, 186] width 4 height 4
radio input "true"
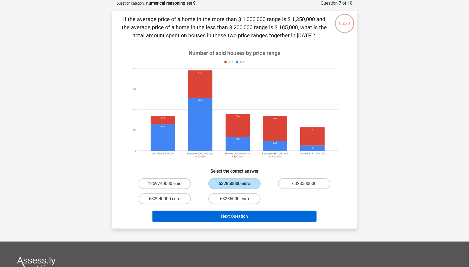
click at [241, 215] on button "Next Question" at bounding box center [234, 216] width 164 height 11
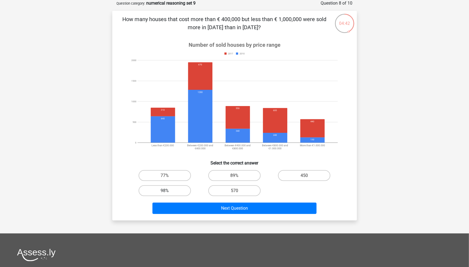
click at [160, 192] on label "98%" at bounding box center [164, 191] width 52 height 11
click at [164, 192] on input "98%" at bounding box center [166, 193] width 4 height 4
radio input "true"
click at [172, 199] on div "Next Question" at bounding box center [234, 208] width 227 height 18
click at [172, 201] on div "Next Question" at bounding box center [234, 208] width 227 height 18
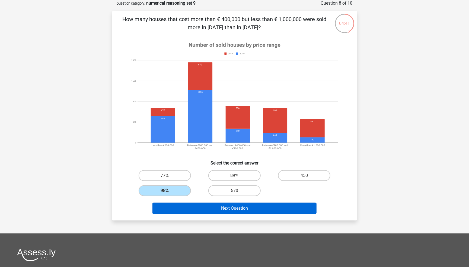
click at [173, 209] on button "Next Question" at bounding box center [234, 208] width 164 height 11
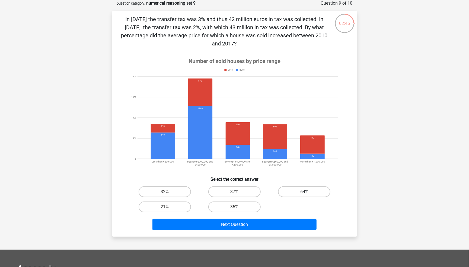
click at [289, 193] on label "64%" at bounding box center [304, 192] width 52 height 11
click at [304, 193] on input "64%" at bounding box center [306, 194] width 4 height 4
radio input "true"
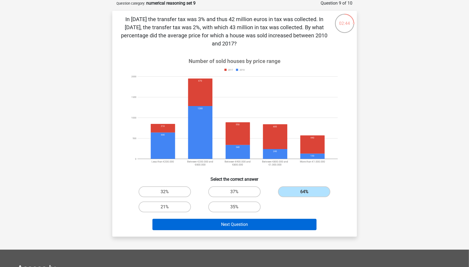
click at [261, 225] on button "Next Question" at bounding box center [234, 224] width 164 height 11
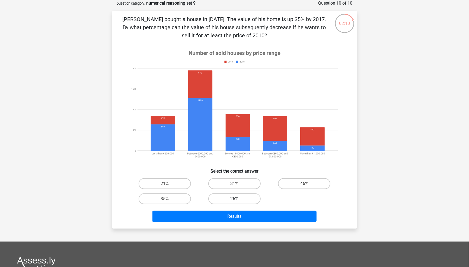
click at [222, 196] on label "26%" at bounding box center [234, 199] width 52 height 11
click at [234, 199] on input "26%" at bounding box center [236, 201] width 4 height 4
radio input "true"
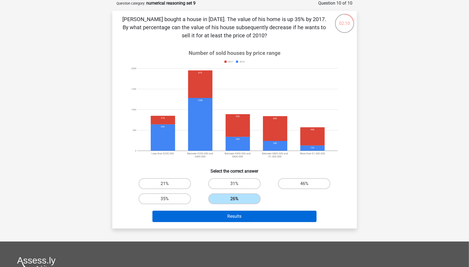
click at [221, 221] on button "Results" at bounding box center [234, 216] width 164 height 11
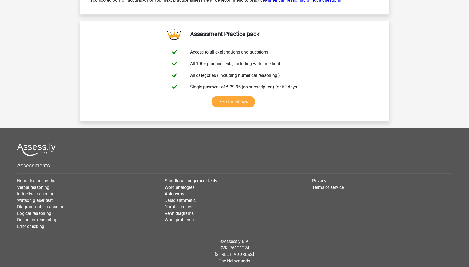
scroll to position [900, 0]
click at [34, 179] on link "Numerical reasoning" at bounding box center [37, 181] width 40 height 5
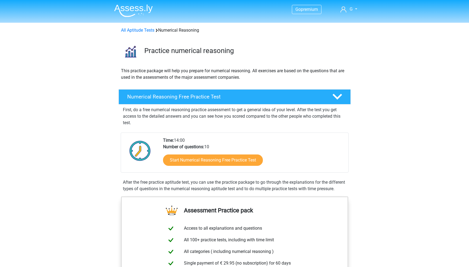
scroll to position [305, 0]
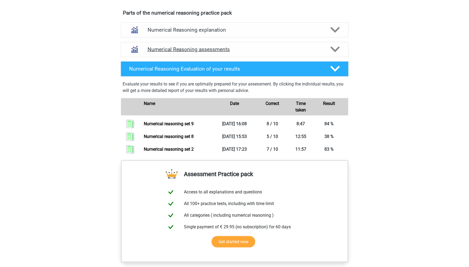
click at [242, 53] on h4 "Numerical Reasoning assessments" at bounding box center [234, 49] width 174 height 6
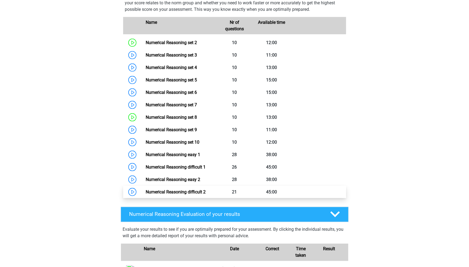
scroll to position [374, 0]
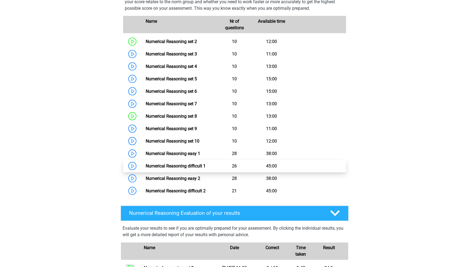
click at [197, 169] on link "Numerical Reasoning difficult 1" at bounding box center [176, 166] width 60 height 5
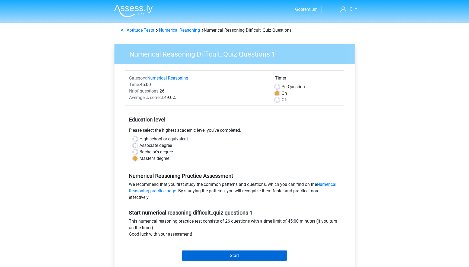
click at [219, 256] on input "Start" at bounding box center [234, 256] width 105 height 10
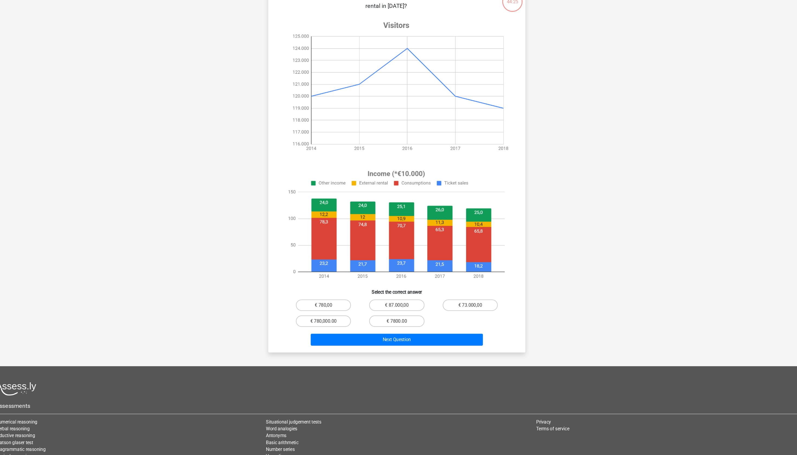
scroll to position [27, 0]
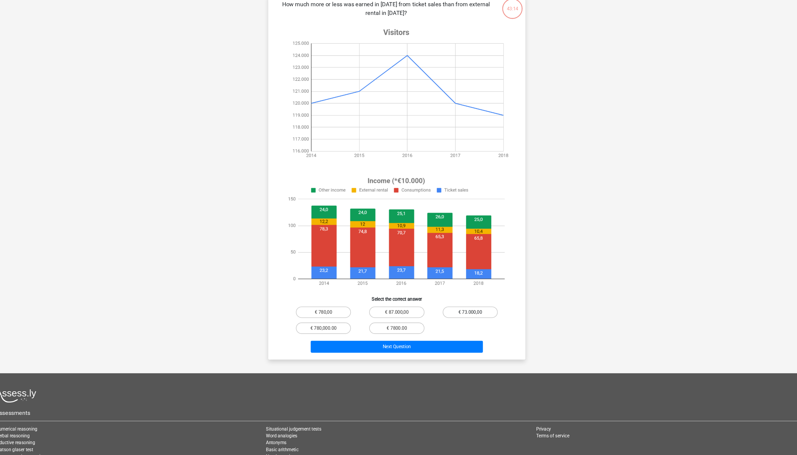
click at [442, 267] on label "€ 73.000,00" at bounding box center [468, 311] width 52 height 11
click at [468, 267] on input "€ 73.000,00" at bounding box center [470, 314] width 4 height 4
radio input "true"
click at [395, 267] on button "Next Question" at bounding box center [398, 344] width 164 height 11
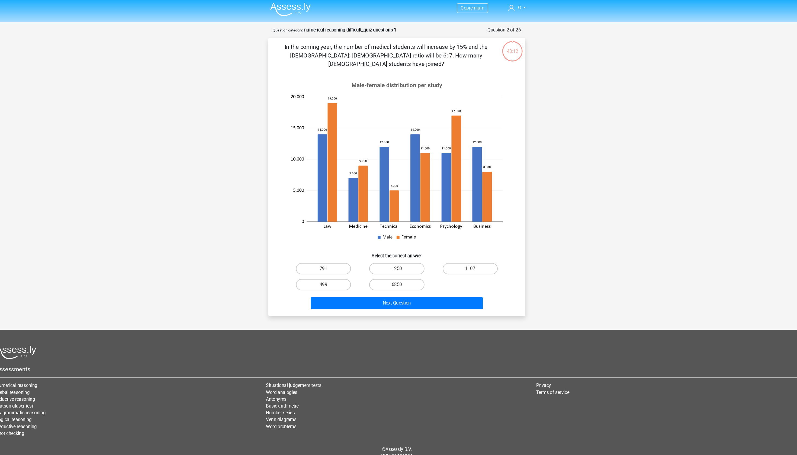
scroll to position [0, 0]
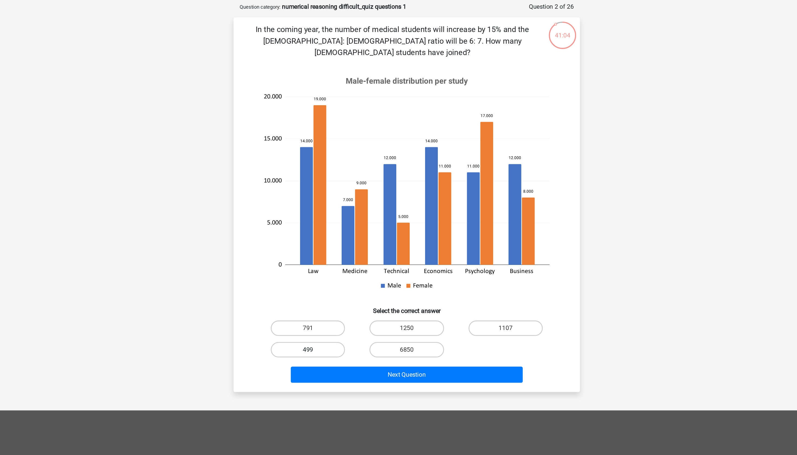
click at [302, 267] on label "499" at bounding box center [328, 272] width 52 height 11
click at [329, 267] on input "499" at bounding box center [331, 274] width 4 height 4
radio input "true"
click at [442, 252] on label "1107" at bounding box center [468, 257] width 52 height 11
click at [468, 257] on input "1107" at bounding box center [470, 259] width 4 height 4
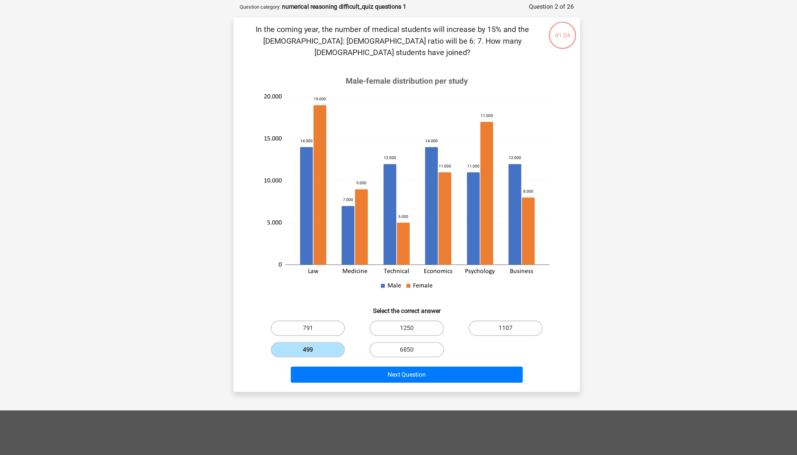
radio input "true"
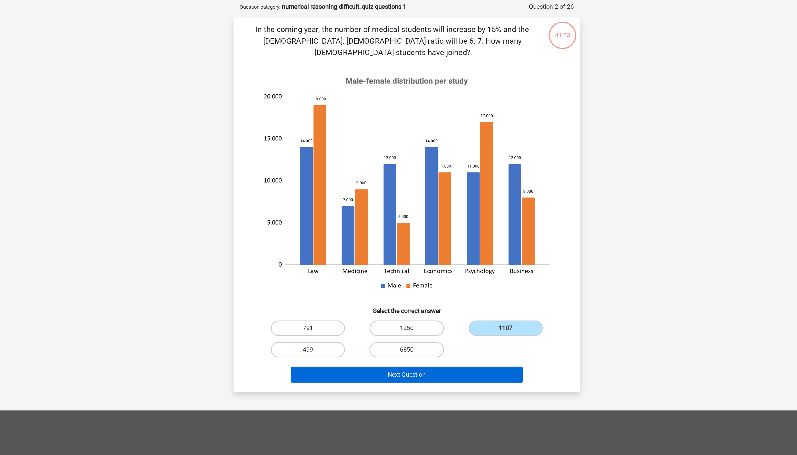
click at [316, 267] on button "Next Question" at bounding box center [398, 289] width 164 height 11
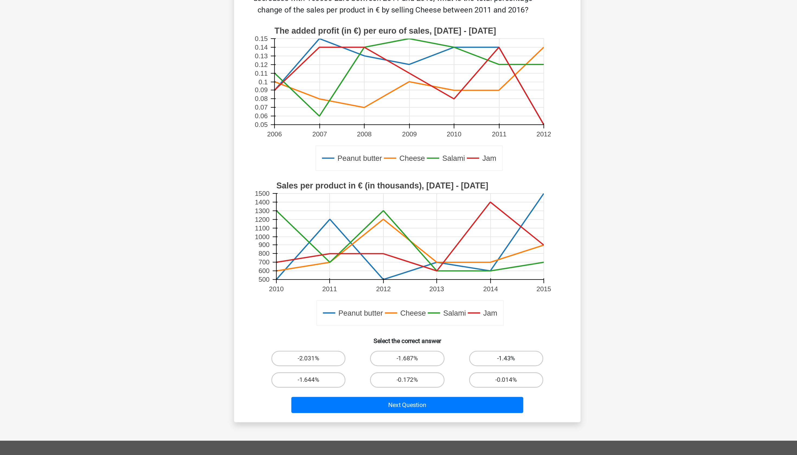
click at [442, 267] on label "-1.43%" at bounding box center [468, 316] width 52 height 11
click at [468, 267] on input "-1.43%" at bounding box center [470, 319] width 4 height 4
radio input "true"
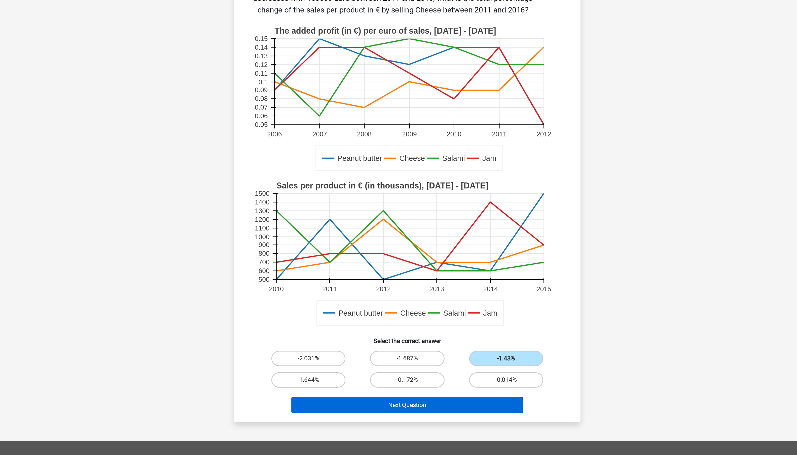
click at [327, 267] on button "Next Question" at bounding box center [398, 349] width 164 height 11
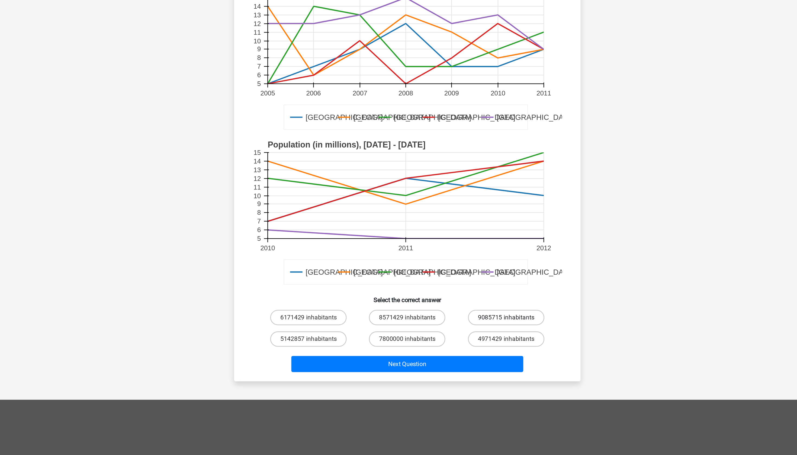
click at [441, 267] on label "9085715 inhabitants" at bounding box center [468, 300] width 54 height 11
click at [468, 267] on input "9085715 inhabitants" at bounding box center [470, 303] width 4 height 4
radio input "true"
click at [294, 267] on div "Next Question" at bounding box center [398, 332] width 227 height 18
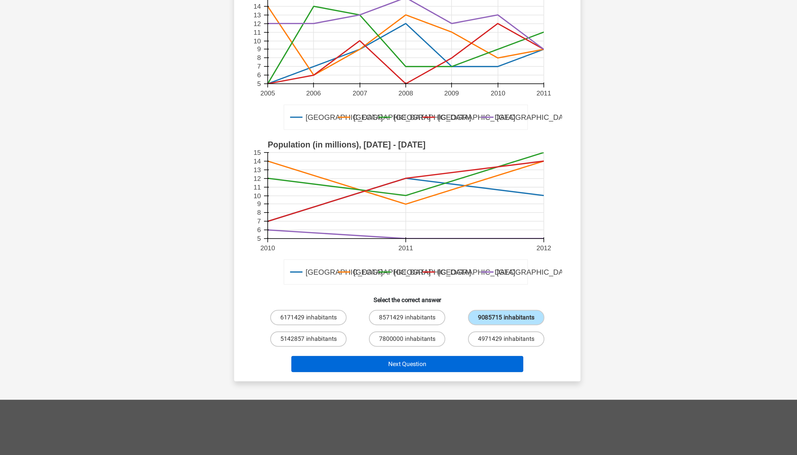
click at [316, 267] on button "Next Question" at bounding box center [398, 333] width 164 height 11
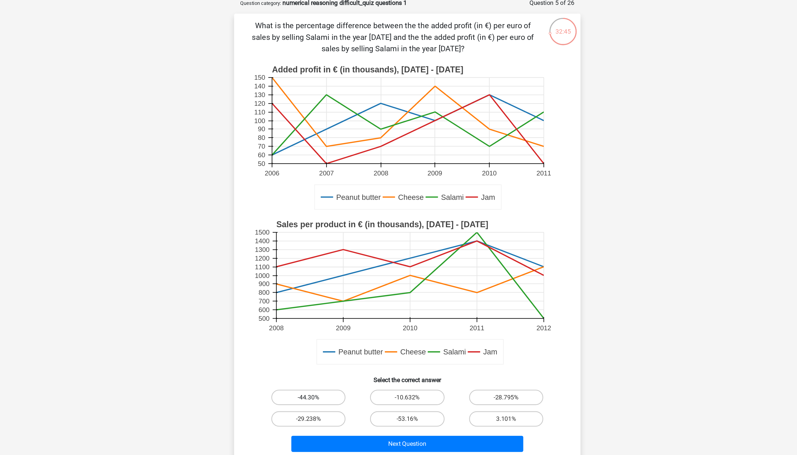
click at [302, 267] on label "-44.30%" at bounding box center [328, 308] width 52 height 11
click at [329, 267] on input "-44.30%" at bounding box center [331, 311] width 4 height 4
radio input "true"
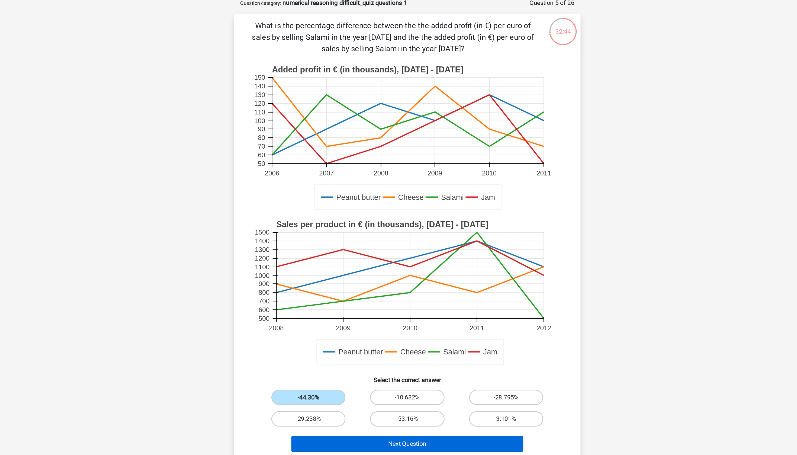
click at [316, 267] on button "Next Question" at bounding box center [398, 341] width 164 height 11
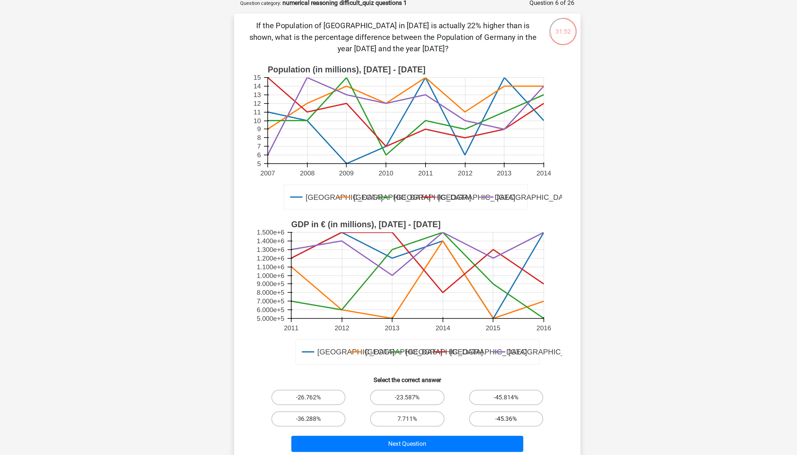
click at [442, 267] on label "-45.36%" at bounding box center [468, 323] width 52 height 11
click at [468, 267] on input "-45.36%" at bounding box center [470, 326] width 4 height 4
radio input "true"
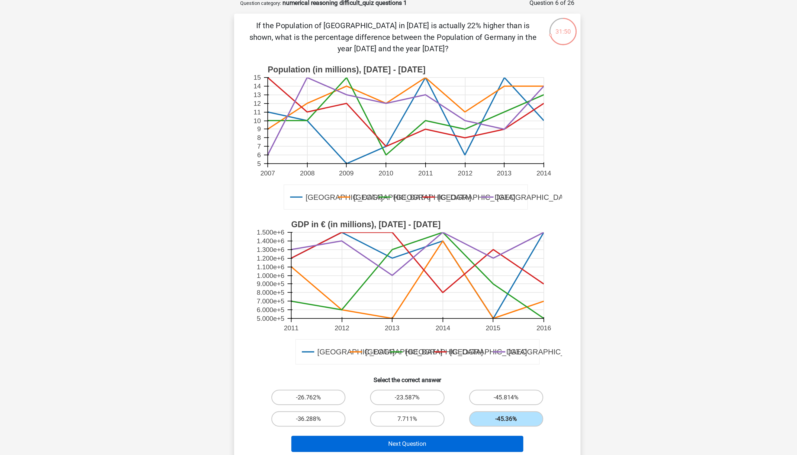
click at [322, 267] on button "Next Question" at bounding box center [398, 341] width 164 height 11
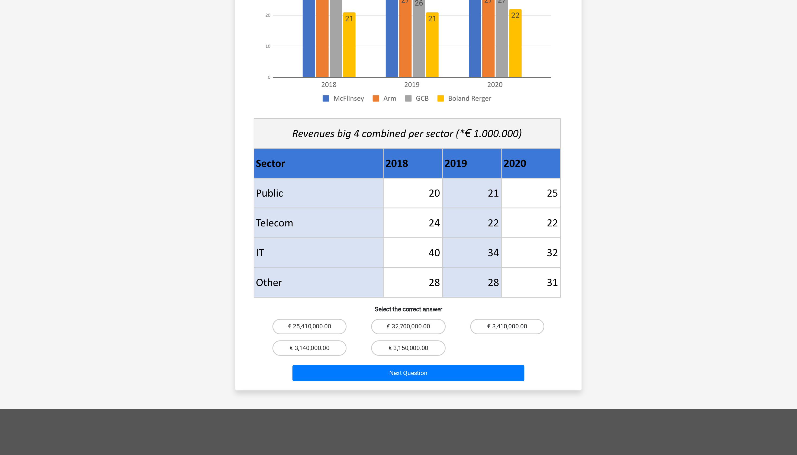
click at [442, 267] on label "€ 3,410,000.00" at bounding box center [468, 354] width 52 height 11
click at [468, 267] on input "€ 3,410,000.00" at bounding box center [470, 357] width 4 height 4
radio input "true"
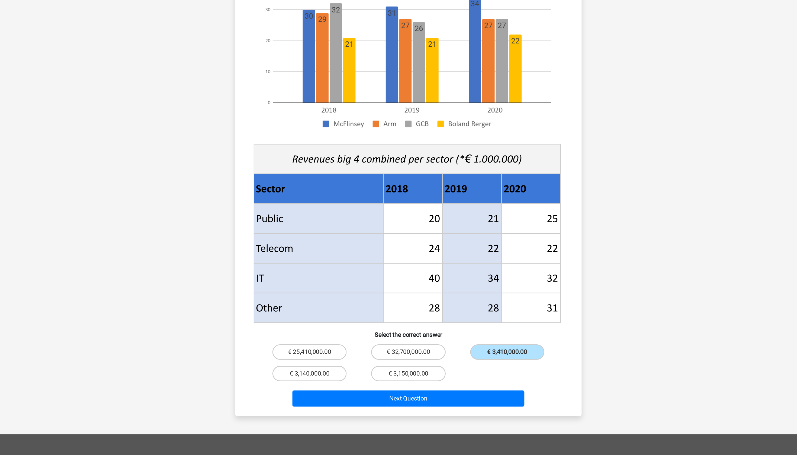
scroll to position [10, 0]
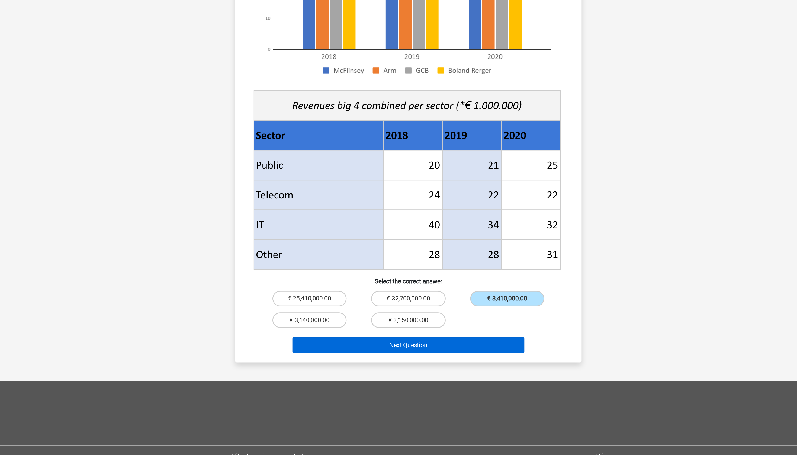
click at [316, 267] on button "Next Question" at bounding box center [398, 377] width 164 height 11
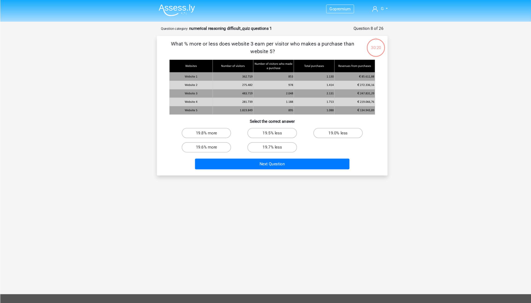
scroll to position [0, 0]
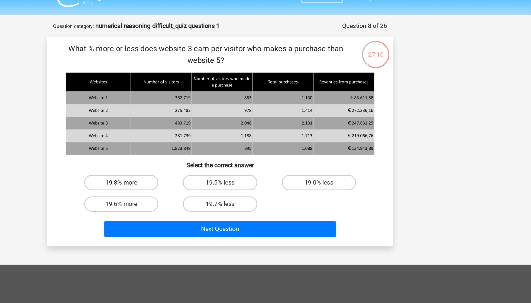
click at [170, 135] on label "19.8% more" at bounding box center [196, 140] width 52 height 11
click at [196, 141] on input "19.8% more" at bounding box center [198, 143] width 4 height 4
radio input "true"
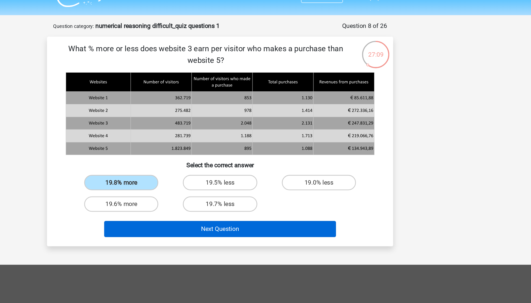
click at [184, 168] on button "Next Question" at bounding box center [266, 173] width 164 height 11
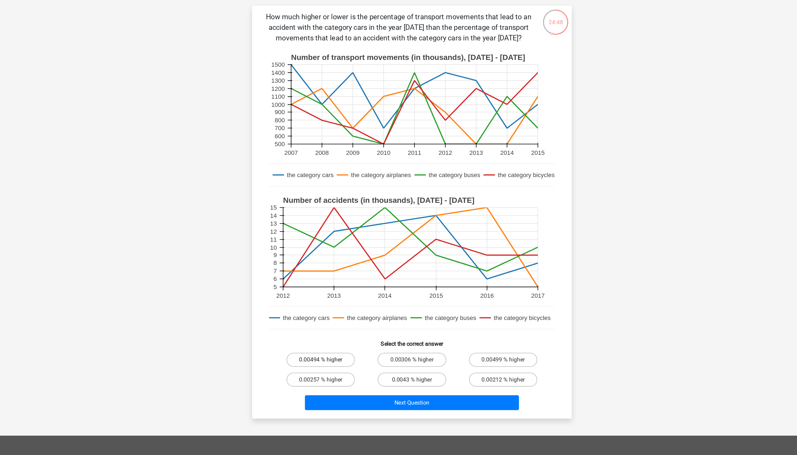
click at [302, 267] on label "0.00494 % higher" at bounding box center [328, 308] width 52 height 11
click at [329, 267] on input "0.00494 % higher" at bounding box center [331, 311] width 4 height 4
radio input "true"
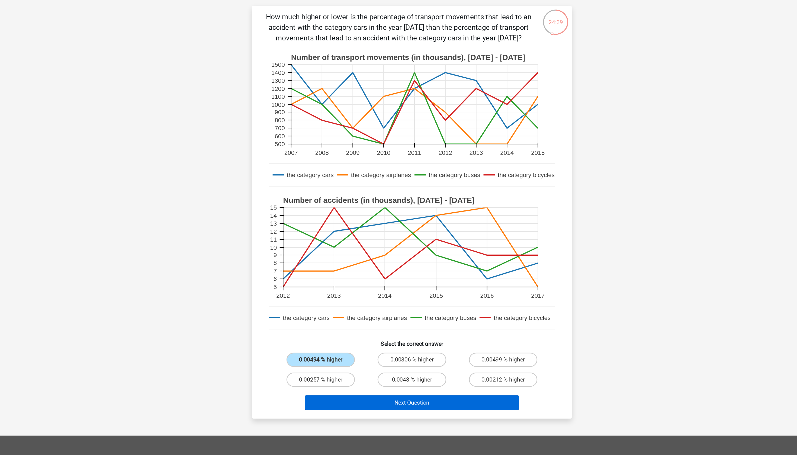
click at [316, 267] on button "Next Question" at bounding box center [398, 341] width 164 height 11
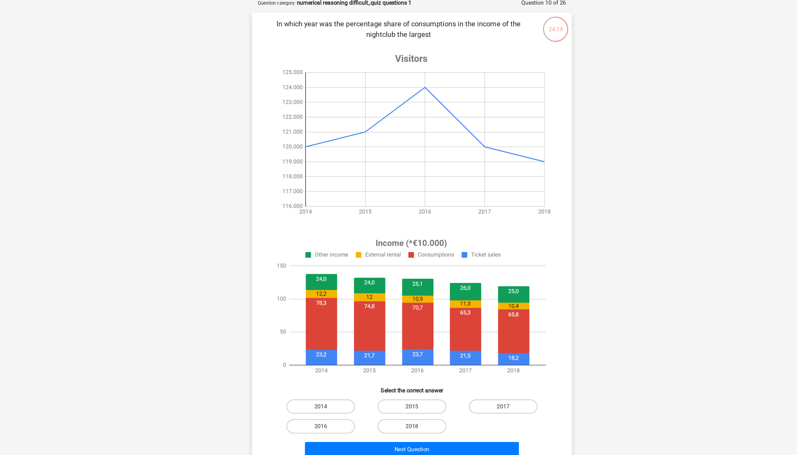
click at [398, 267] on input "2018" at bounding box center [400, 356] width 4 height 4
radio input "true"
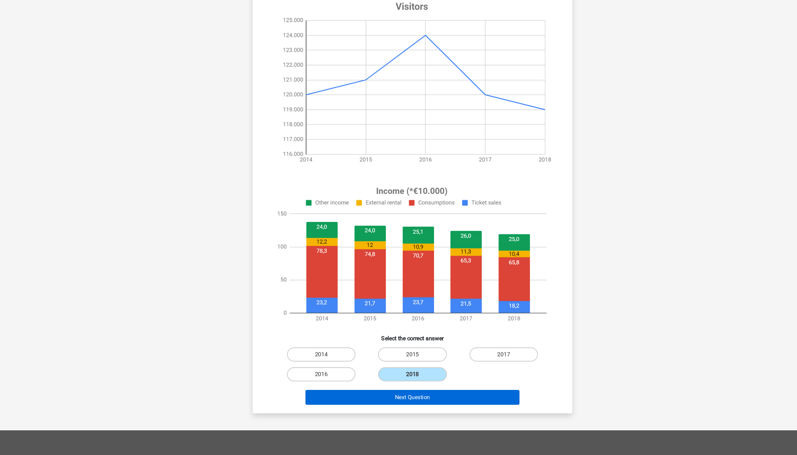
click at [318, 267] on button "Next Question" at bounding box center [398, 371] width 164 height 11
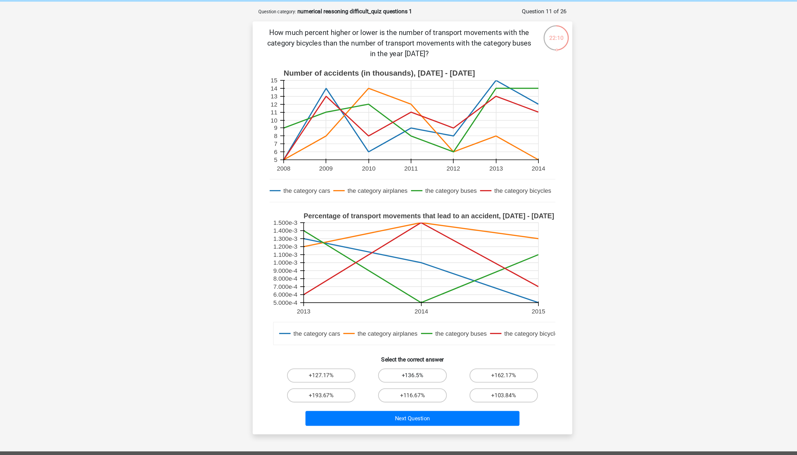
click at [372, 267] on label "+136.5%" at bounding box center [398, 308] width 52 height 11
click at [398, 267] on input "+136.5%" at bounding box center [400, 311] width 4 height 4
radio input "true"
click at [442, 267] on label "+162.17%" at bounding box center [468, 308] width 52 height 11
click at [468, 267] on input "+162.17%" at bounding box center [470, 311] width 4 height 4
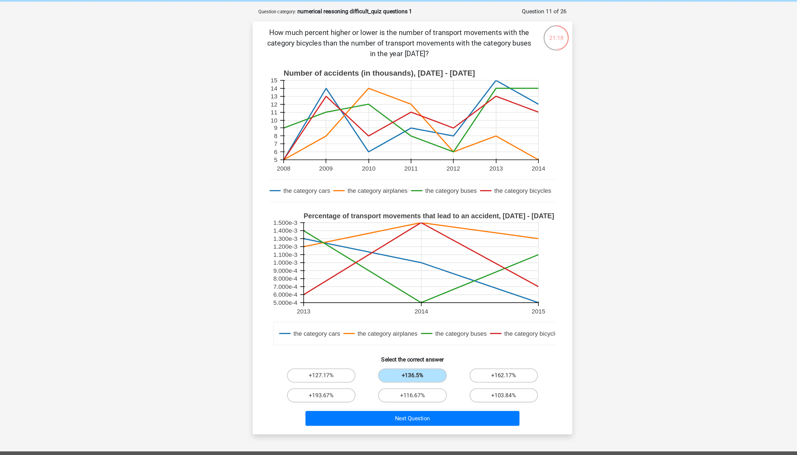
radio input "true"
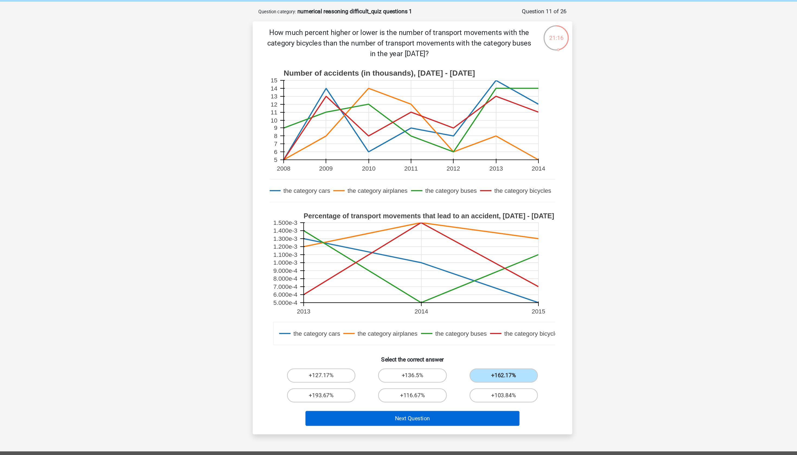
click at [339, 267] on button "Next Question" at bounding box center [398, 341] width 164 height 11
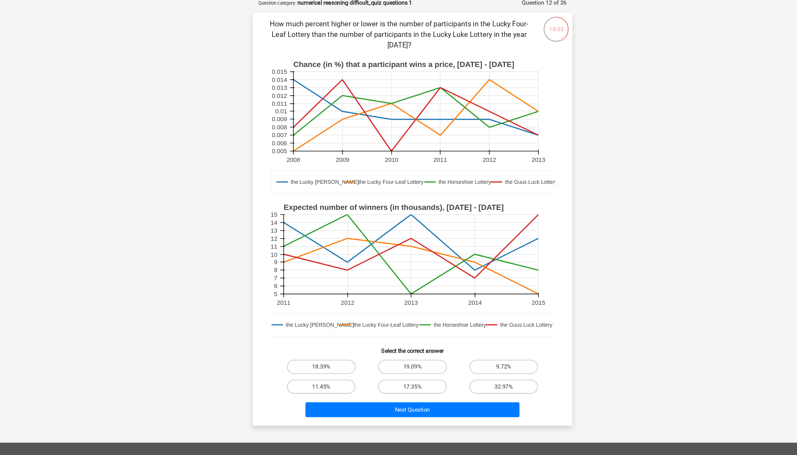
click at [398, 267] on input "17.35%" at bounding box center [400, 326] width 4 height 4
radio input "true"
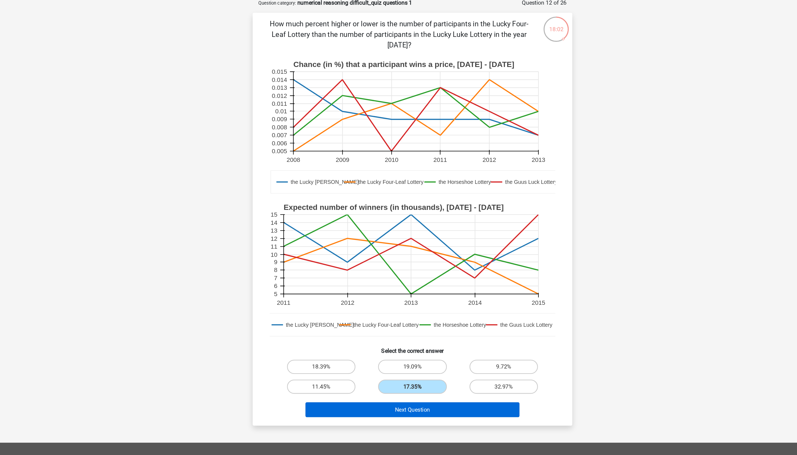
click at [318, 267] on button "Next Question" at bounding box center [398, 341] width 164 height 11
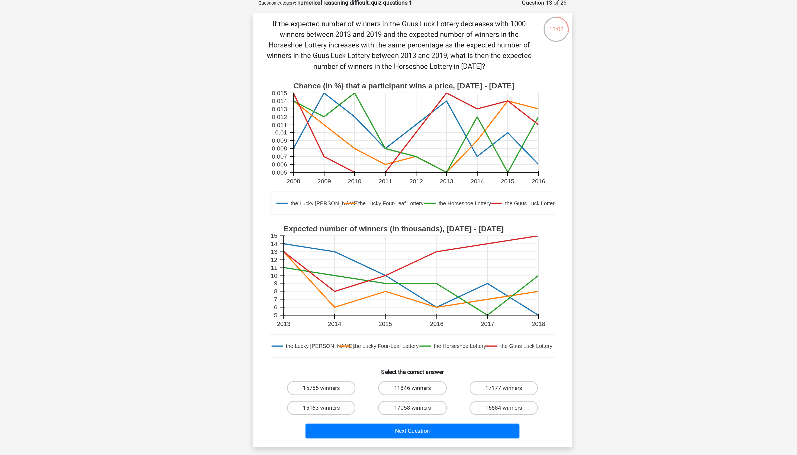
click at [372, 267] on label "11846 winners" at bounding box center [398, 324] width 52 height 11
click at [398, 267] on input "11846 winners" at bounding box center [400, 327] width 4 height 4
radio input "true"
click at [318, 267] on button "Next Question" at bounding box center [398, 357] width 164 height 11
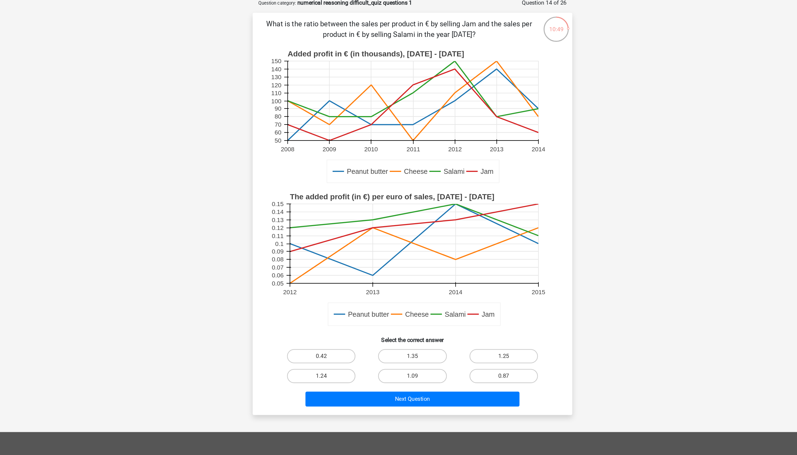
click at [329, 267] on input "1.24" at bounding box center [331, 318] width 4 height 4
radio input "true"
click at [316, 267] on button "Next Question" at bounding box center [398, 333] width 164 height 11
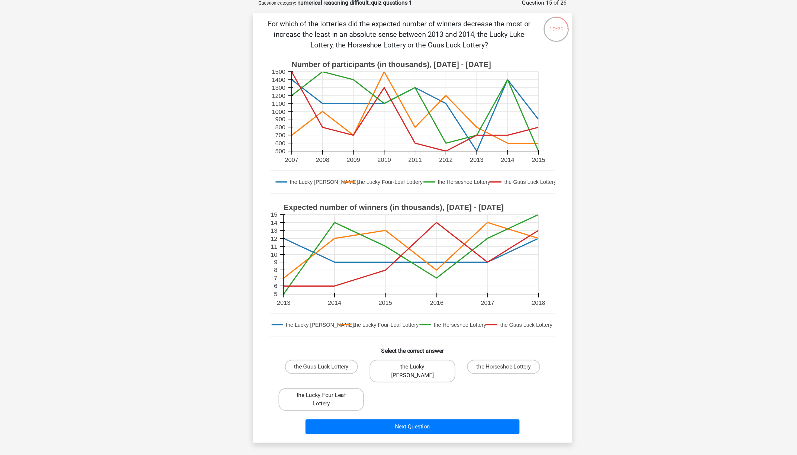
click at [366, 267] on label "the Lucky Luke Lottery" at bounding box center [398, 311] width 65 height 17
click at [398, 267] on input "the Lucky Luke Lottery" at bounding box center [400, 311] width 4 height 4
radio input "true"
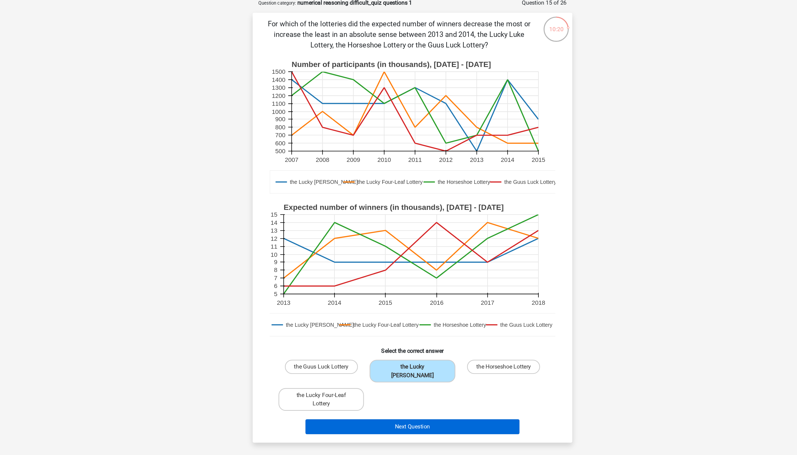
click at [316, 267] on button "Next Question" at bounding box center [398, 354] width 164 height 11
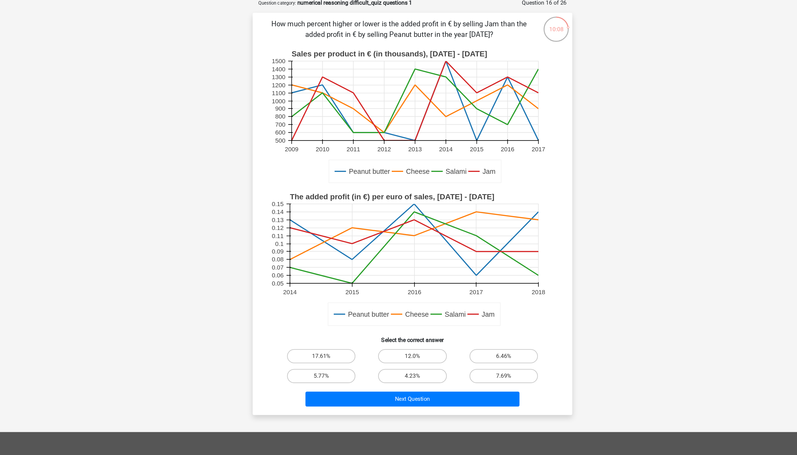
click at [289, 132] on rect at bounding box center [398, 117] width 218 height 109
click at [442, 267] on label "7.69%" at bounding box center [468, 315] width 52 height 11
click at [468, 267] on input "7.69%" at bounding box center [470, 318] width 4 height 4
radio input "true"
click at [340, 267] on button "Next Question" at bounding box center [398, 333] width 164 height 11
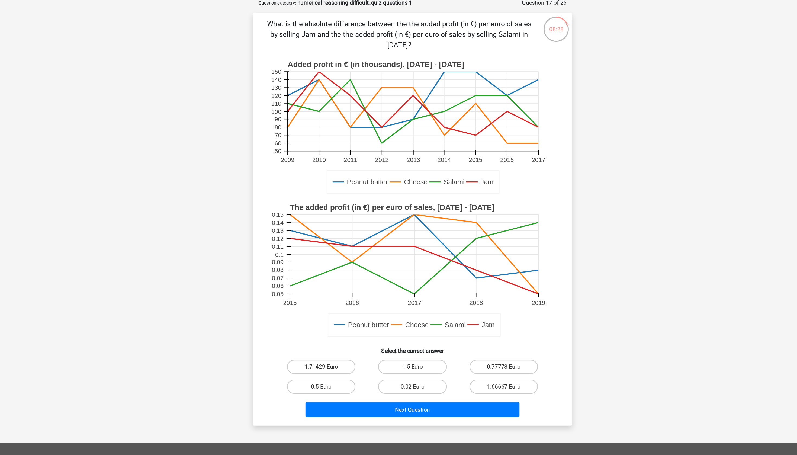
click at [398, 267] on input "0.02 Euro" at bounding box center [400, 326] width 4 height 4
radio input "true"
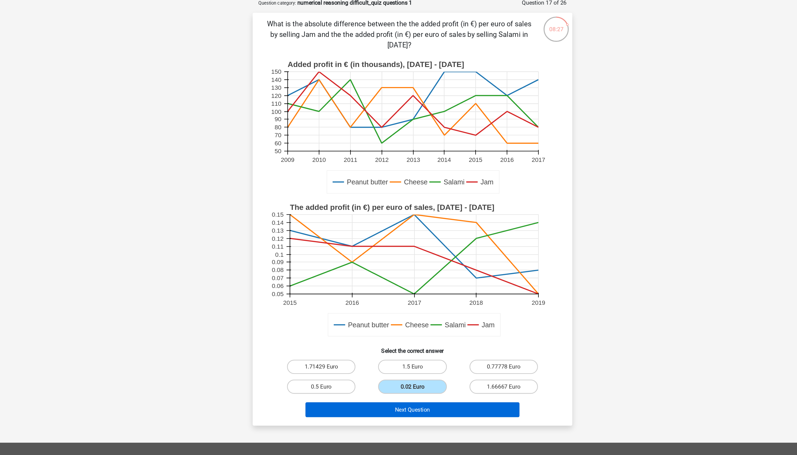
click at [317, 267] on button "Next Question" at bounding box center [398, 341] width 164 height 11
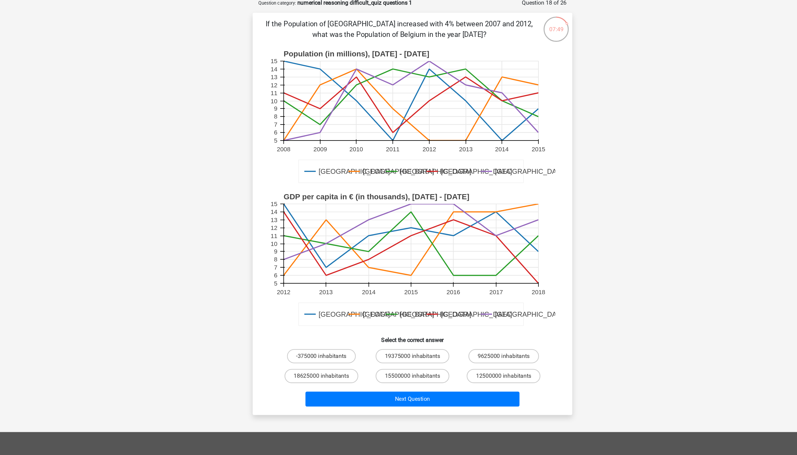
click at [433, 267] on div "9625000 inhabitants" at bounding box center [468, 300] width 70 height 15
click at [440, 267] on label "12500000 inhabitants" at bounding box center [468, 315] width 56 height 11
click at [468, 267] on input "12500000 inhabitants" at bounding box center [470, 318] width 4 height 4
radio input "true"
click at [354, 267] on div "Next Question" at bounding box center [398, 332] width 227 height 18
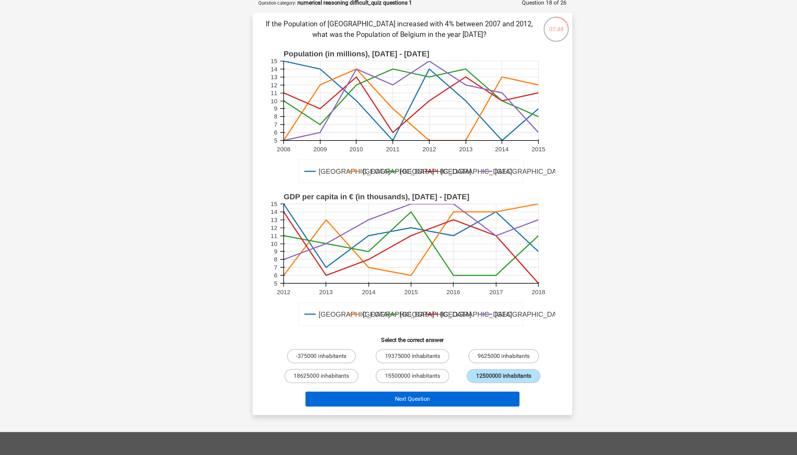
click at [339, 267] on button "Next Question" at bounding box center [398, 333] width 164 height 11
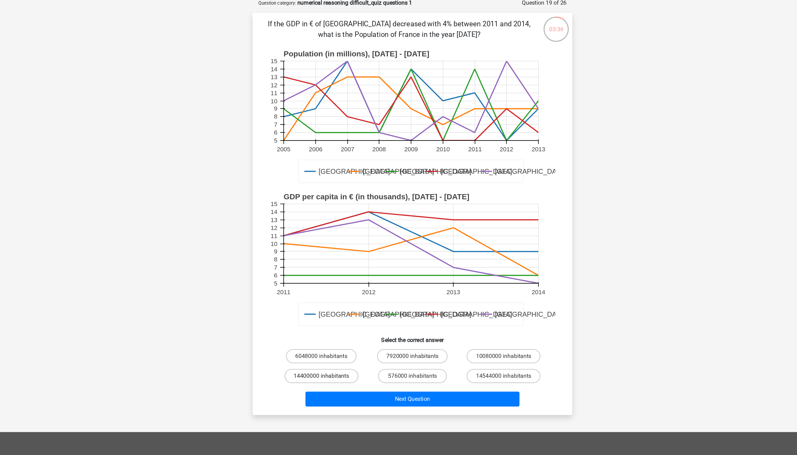
click at [301, 267] on label "14400000 inhabitants" at bounding box center [329, 315] width 56 height 11
click at [329, 267] on input "14400000 inhabitants" at bounding box center [331, 318] width 4 height 4
radio input "true"
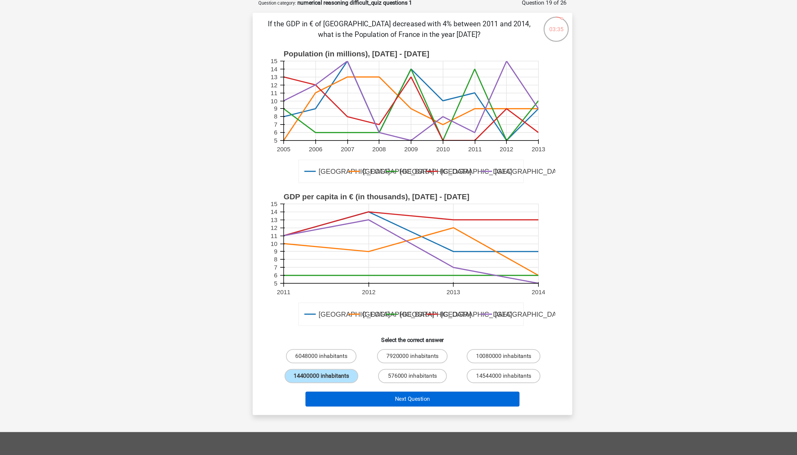
click at [316, 267] on button "Next Question" at bounding box center [398, 333] width 164 height 11
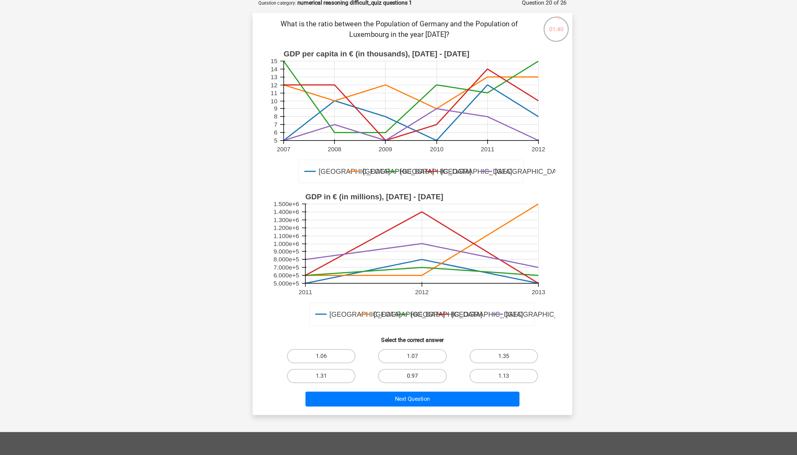
click at [372, 267] on label "0.97" at bounding box center [398, 315] width 52 height 11
click at [398, 267] on input "0.97" at bounding box center [400, 318] width 4 height 4
radio input "true"
click at [316, 267] on button "Next Question" at bounding box center [398, 333] width 164 height 11
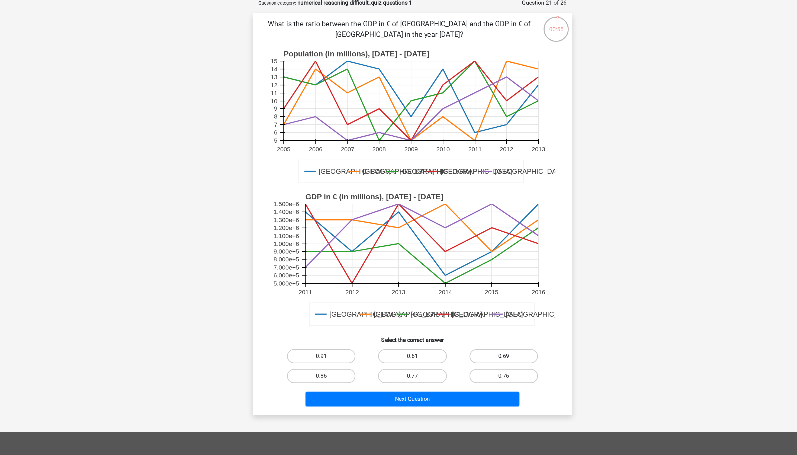
click at [442, 267] on label "0.69" at bounding box center [468, 300] width 52 height 11
click at [468, 267] on input "0.69" at bounding box center [470, 303] width 4 height 4
radio input "true"
click at [341, 267] on button "Next Question" at bounding box center [398, 333] width 164 height 11
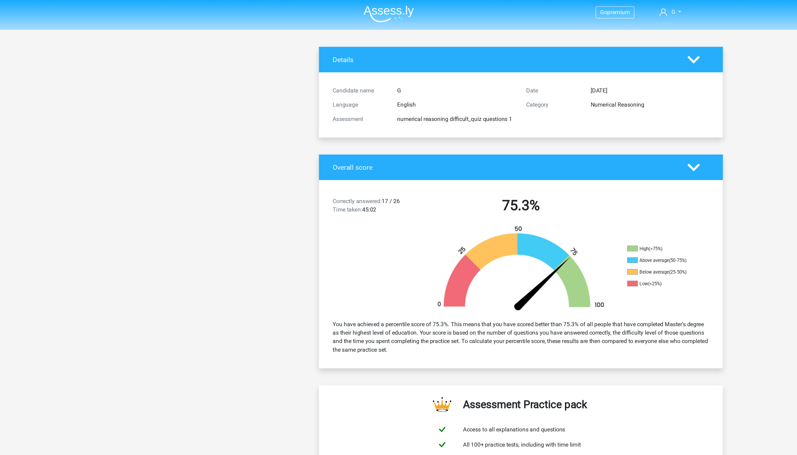
click at [293, 5] on img at bounding box center [297, 10] width 38 height 13
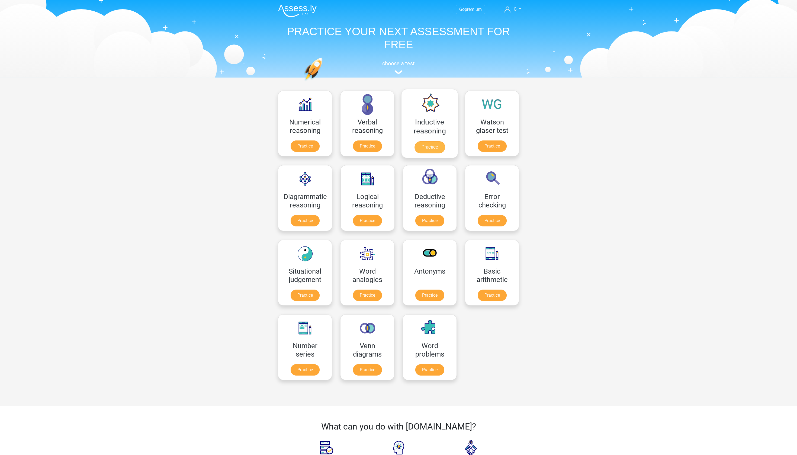
click at [432, 153] on link "Practice" at bounding box center [429, 147] width 30 height 12
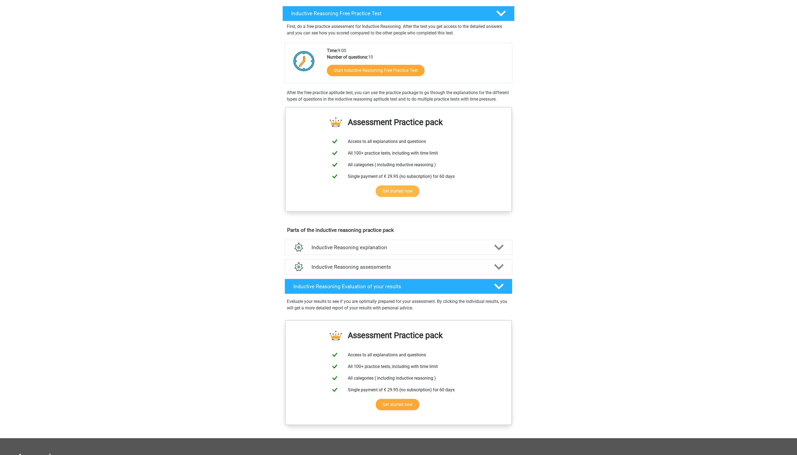
scroll to position [107, 0]
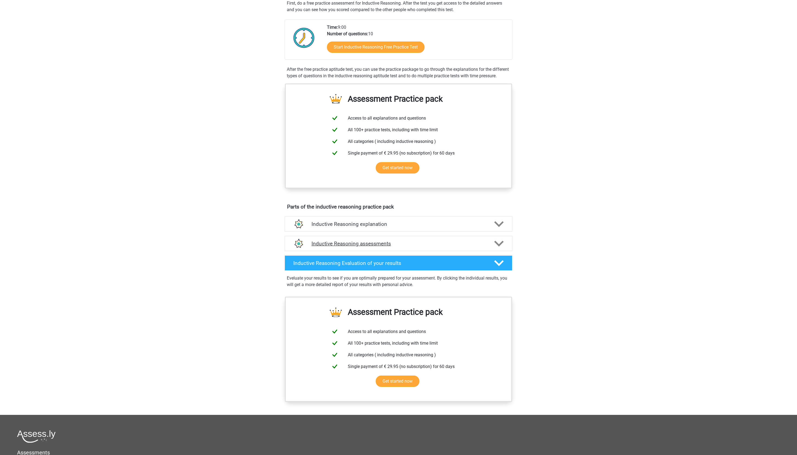
click at [382, 247] on h4 "Inductive Reasoning assessments" at bounding box center [398, 243] width 174 height 6
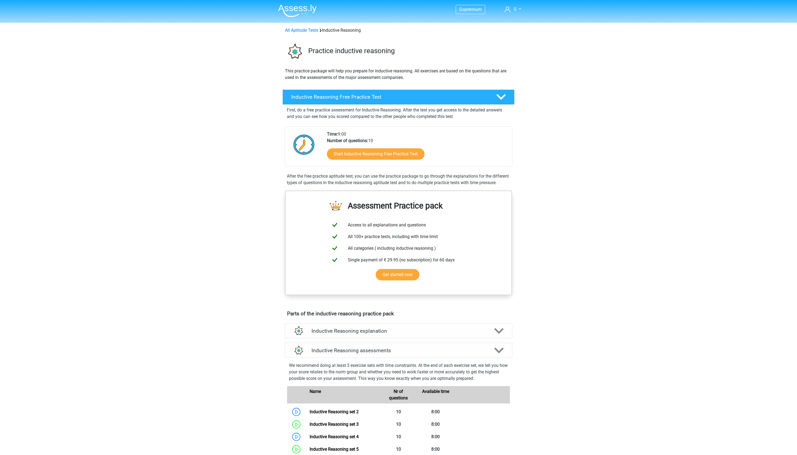
scroll to position [0, 0]
click at [294, 11] on img at bounding box center [297, 10] width 38 height 13
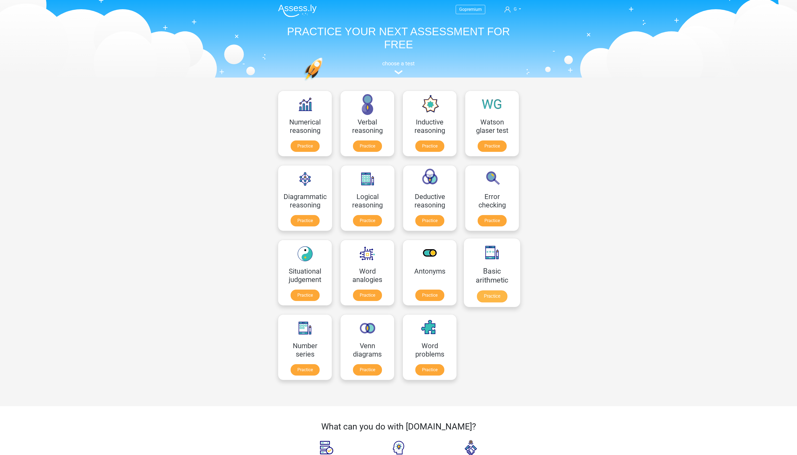
click at [500, 302] on link "Practice" at bounding box center [492, 296] width 30 height 12
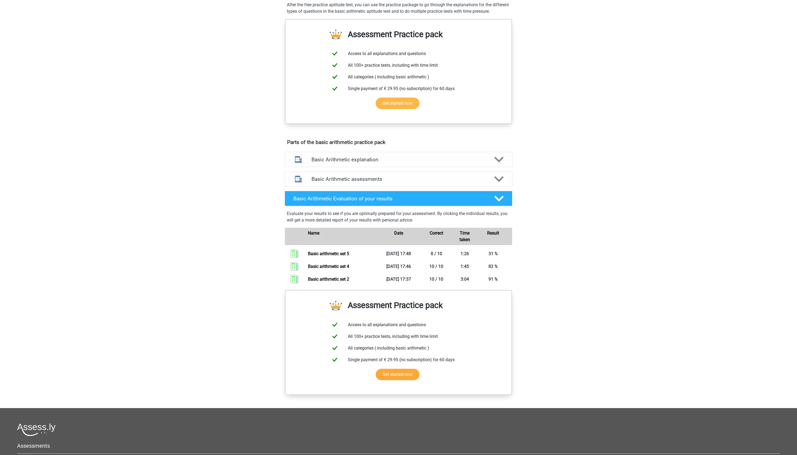
scroll to position [165, 0]
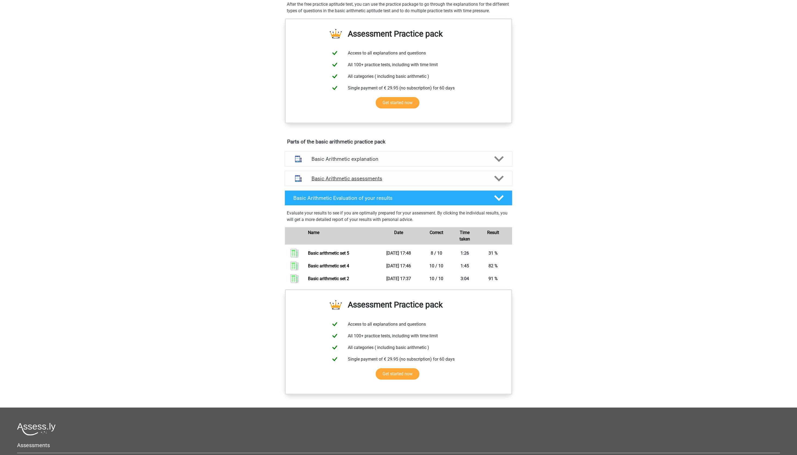
click at [423, 182] on h4 "Basic Arithmetic assessments" at bounding box center [398, 178] width 174 height 6
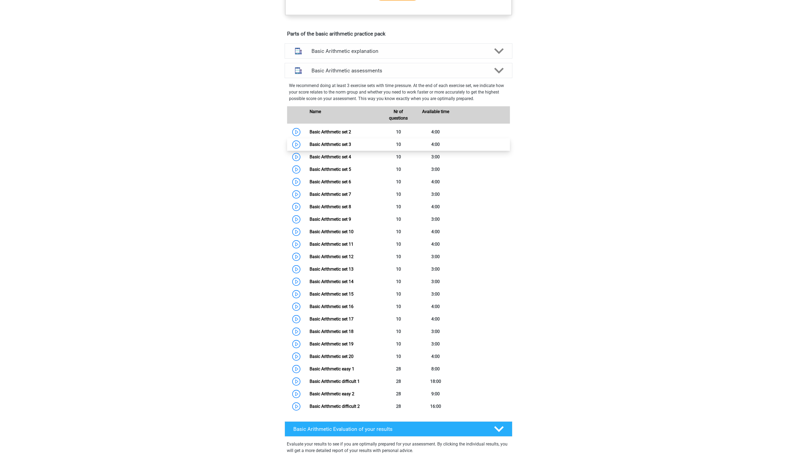
scroll to position [274, 0]
click at [351, 184] on link "Basic Arithmetic set 6" at bounding box center [329, 181] width 41 height 5
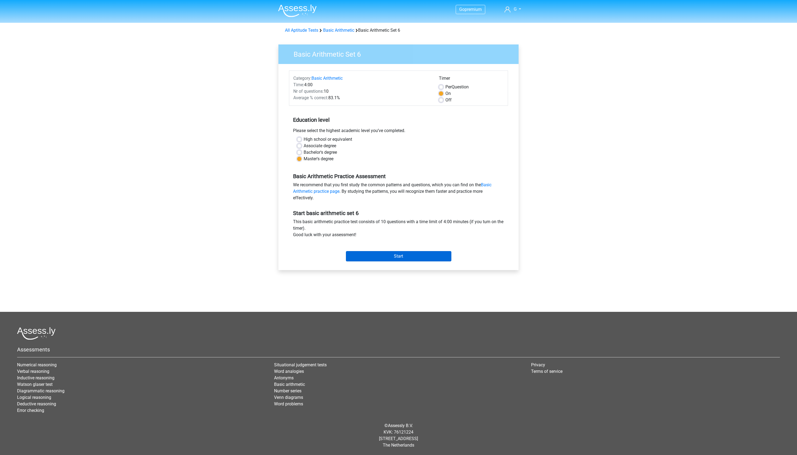
click at [382, 261] on input "Start" at bounding box center [398, 256] width 105 height 10
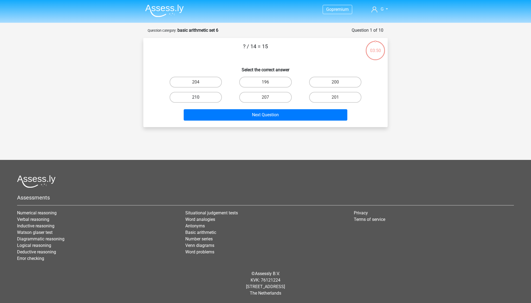
click at [205, 95] on label "210" at bounding box center [196, 97] width 52 height 11
click at [199, 97] on input "210" at bounding box center [198, 99] width 4 height 4
radio input "true"
click at [227, 108] on div "Next Question" at bounding box center [265, 114] width 227 height 18
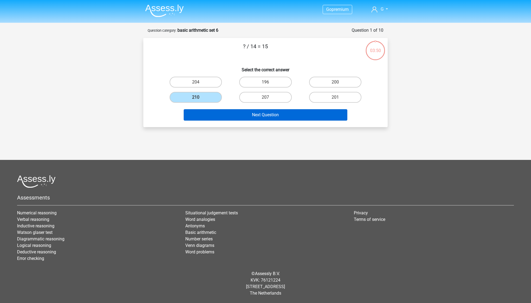
click at [232, 113] on button "Next Question" at bounding box center [266, 114] width 164 height 11
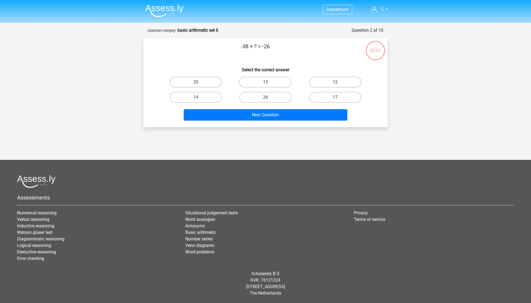
click at [325, 80] on label "12" at bounding box center [335, 82] width 52 height 11
click at [335, 82] on input "12" at bounding box center [337, 84] width 4 height 4
radio input "true"
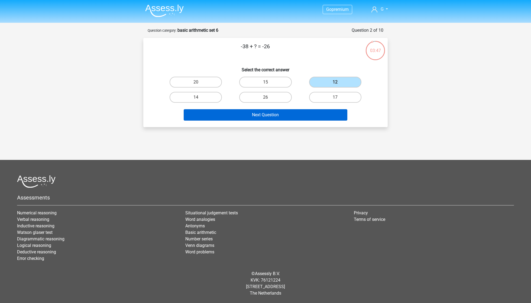
click at [284, 115] on button "Next Question" at bounding box center [266, 114] width 164 height 11
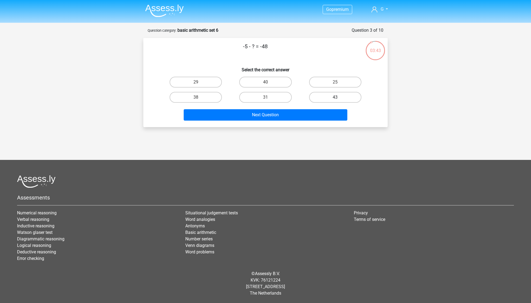
click at [352, 93] on label "43" at bounding box center [335, 97] width 52 height 11
click at [339, 97] on input "43" at bounding box center [337, 99] width 4 height 4
radio input "true"
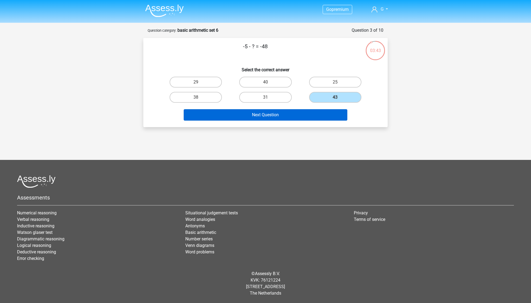
click at [289, 117] on button "Next Question" at bounding box center [266, 114] width 164 height 11
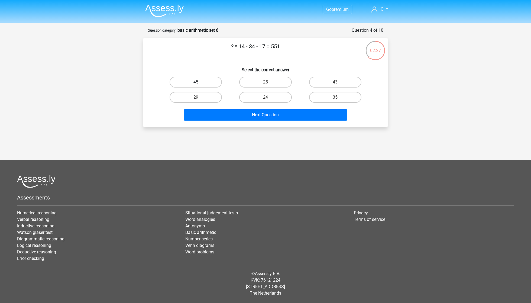
click at [203, 80] on label "45" at bounding box center [196, 82] width 52 height 11
click at [199, 82] on input "45" at bounding box center [198, 84] width 4 height 4
radio input "true"
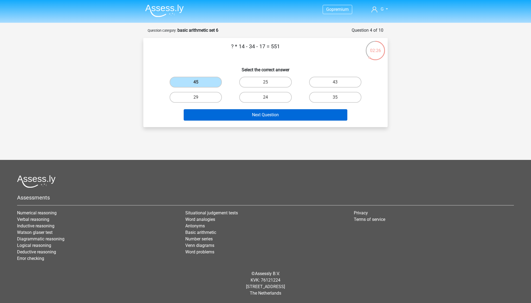
click at [254, 121] on button "Next Question" at bounding box center [266, 114] width 164 height 11
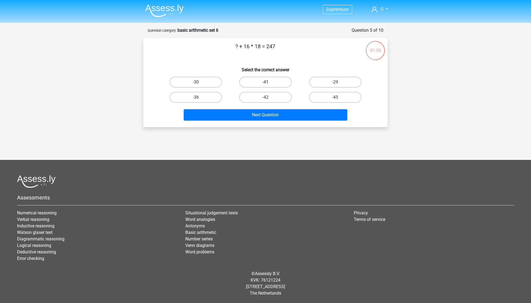
click at [252, 83] on label "-41" at bounding box center [265, 82] width 52 height 11
click at [266, 83] on input "-41" at bounding box center [268, 84] width 4 height 4
radio input "true"
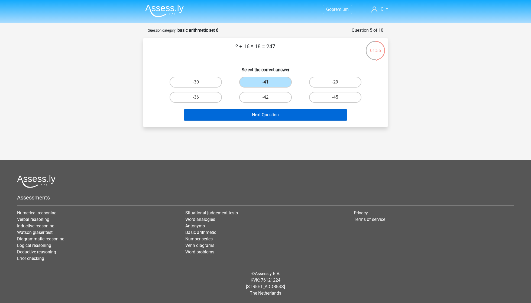
click at [257, 114] on button "Next Question" at bounding box center [266, 114] width 164 height 11
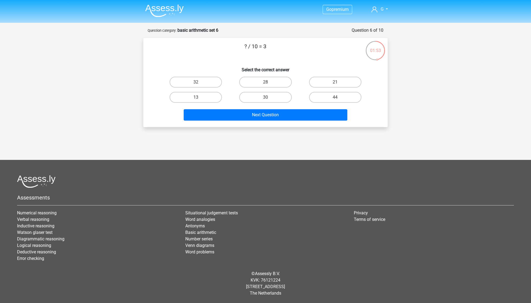
click at [275, 91] on div "30" at bounding box center [266, 97] width 70 height 15
click at [275, 94] on label "30" at bounding box center [265, 97] width 52 height 11
click at [269, 97] on input "30" at bounding box center [268, 99] width 4 height 4
radio input "true"
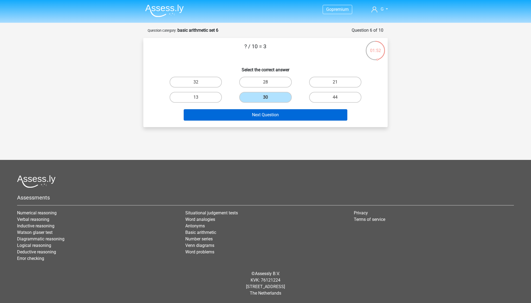
click at [275, 119] on button "Next Question" at bounding box center [266, 114] width 164 height 11
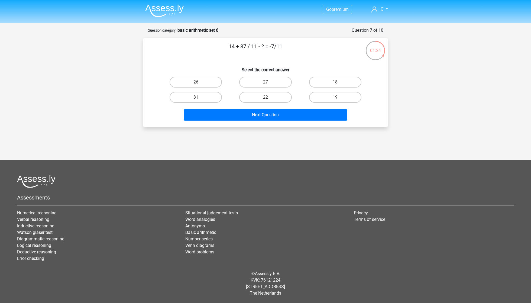
click at [335, 85] on input "18" at bounding box center [337, 84] width 4 height 4
radio input "true"
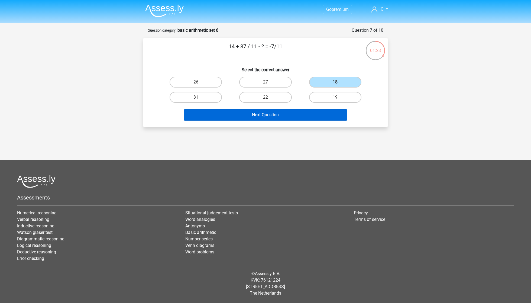
click at [312, 110] on button "Next Question" at bounding box center [266, 114] width 164 height 11
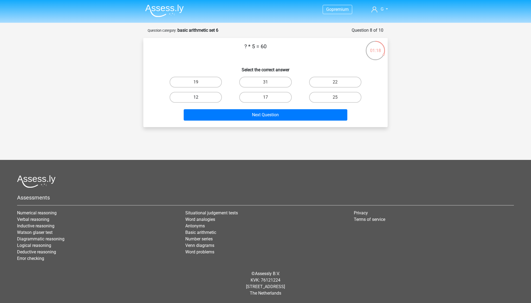
click at [204, 95] on label "12" at bounding box center [196, 97] width 52 height 11
click at [199, 97] on input "12" at bounding box center [198, 99] width 4 height 4
radio input "true"
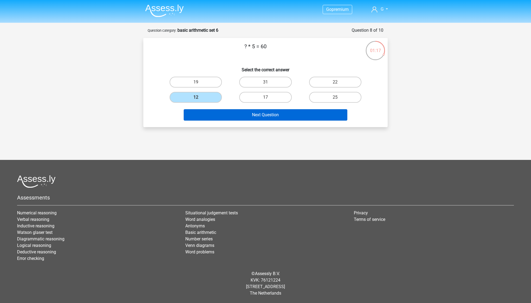
click at [235, 112] on button "Next Question" at bounding box center [266, 114] width 164 height 11
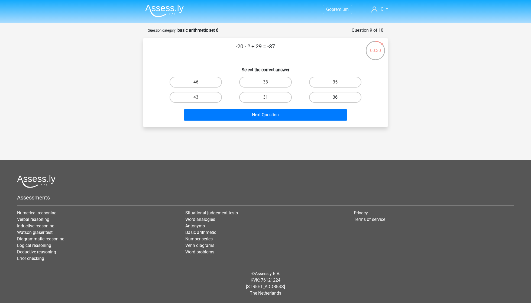
click at [331, 99] on label "36" at bounding box center [335, 97] width 52 height 11
click at [335, 99] on input "36" at bounding box center [337, 99] width 4 height 4
radio input "true"
drag, startPoint x: 305, startPoint y: 106, endPoint x: 268, endPoint y: 93, distance: 38.9
click at [268, 93] on div "-20 - ? + 29 = -37 Select the correct answer 46 33 35 43" at bounding box center [266, 82] width 240 height 80
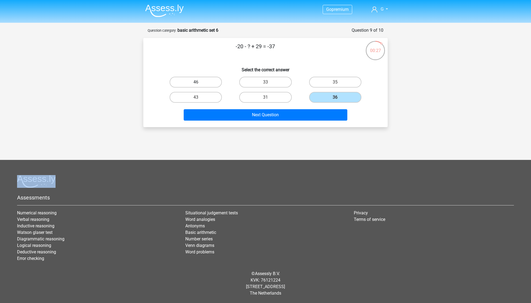
click at [208, 80] on label "46" at bounding box center [196, 82] width 52 height 11
click at [199, 82] on input "46" at bounding box center [198, 84] width 4 height 4
radio input "true"
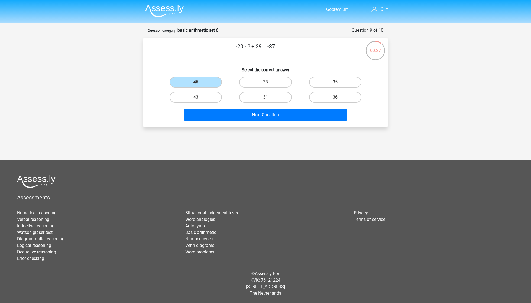
click at [255, 105] on div "Next Question" at bounding box center [265, 114] width 227 height 18
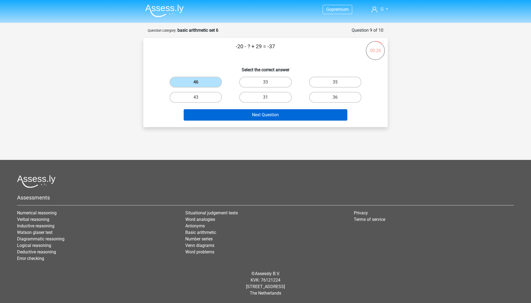
click at [250, 119] on button "Next Question" at bounding box center [266, 114] width 164 height 11
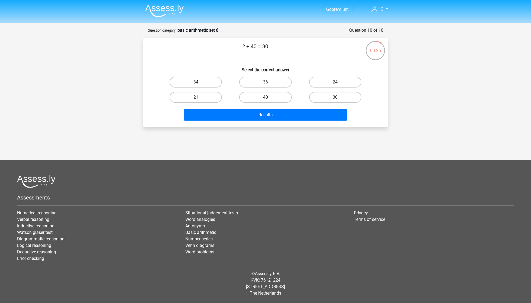
click at [260, 101] on label "40" at bounding box center [265, 97] width 52 height 11
click at [266, 101] on input "40" at bounding box center [268, 99] width 4 height 4
radio input "true"
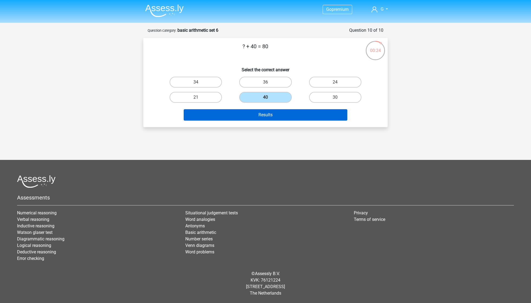
click at [258, 112] on button "Results" at bounding box center [266, 114] width 164 height 11
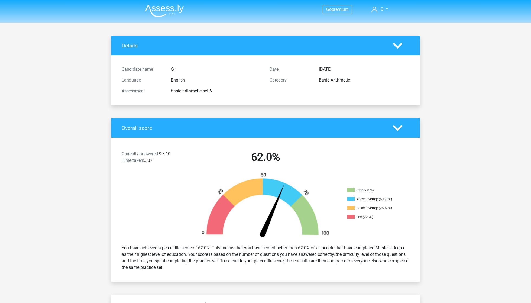
click at [65, 1] on header "Go premium G sttwizer@gmail.com" at bounding box center [265, 11] width 531 height 23
